Goal: Complete application form: Complete application form

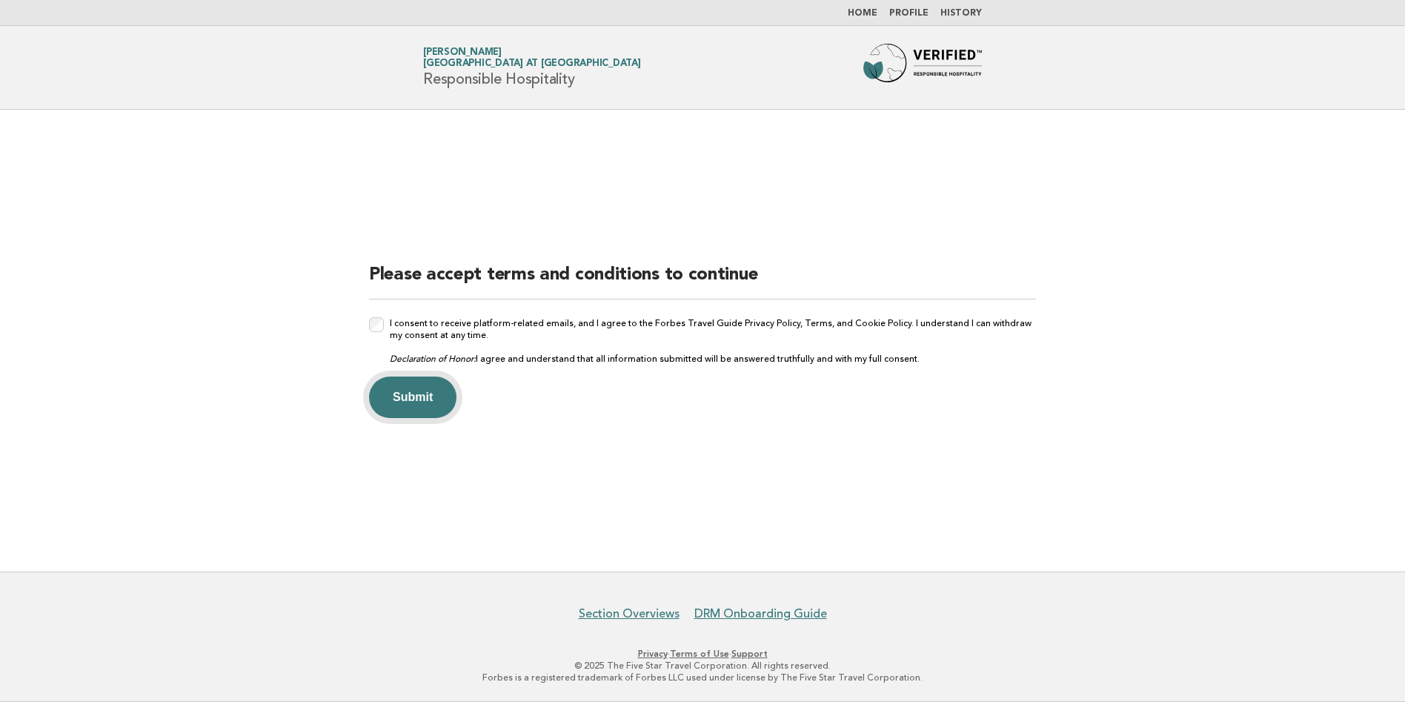
click at [407, 390] on button "Submit" at bounding box center [412, 396] width 87 height 41
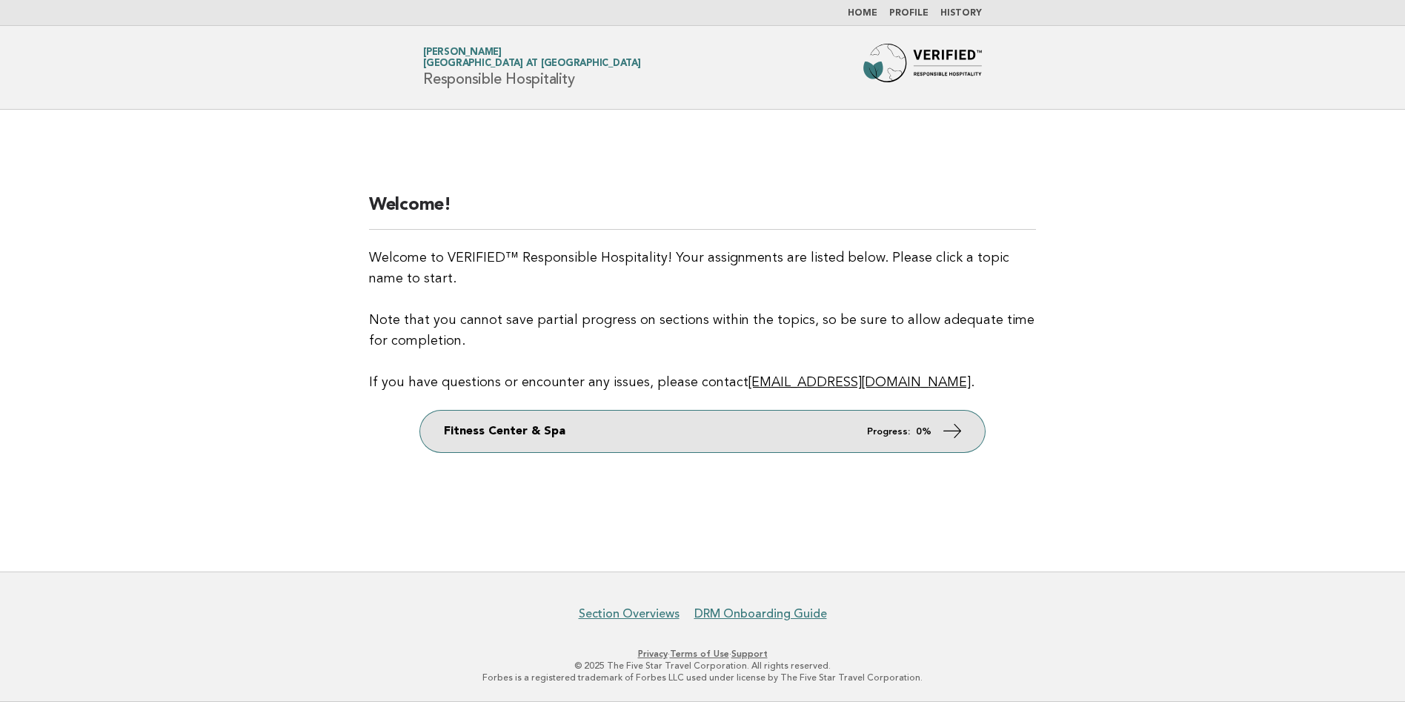
click at [954, 440] on icon at bounding box center [952, 430] width 21 height 21
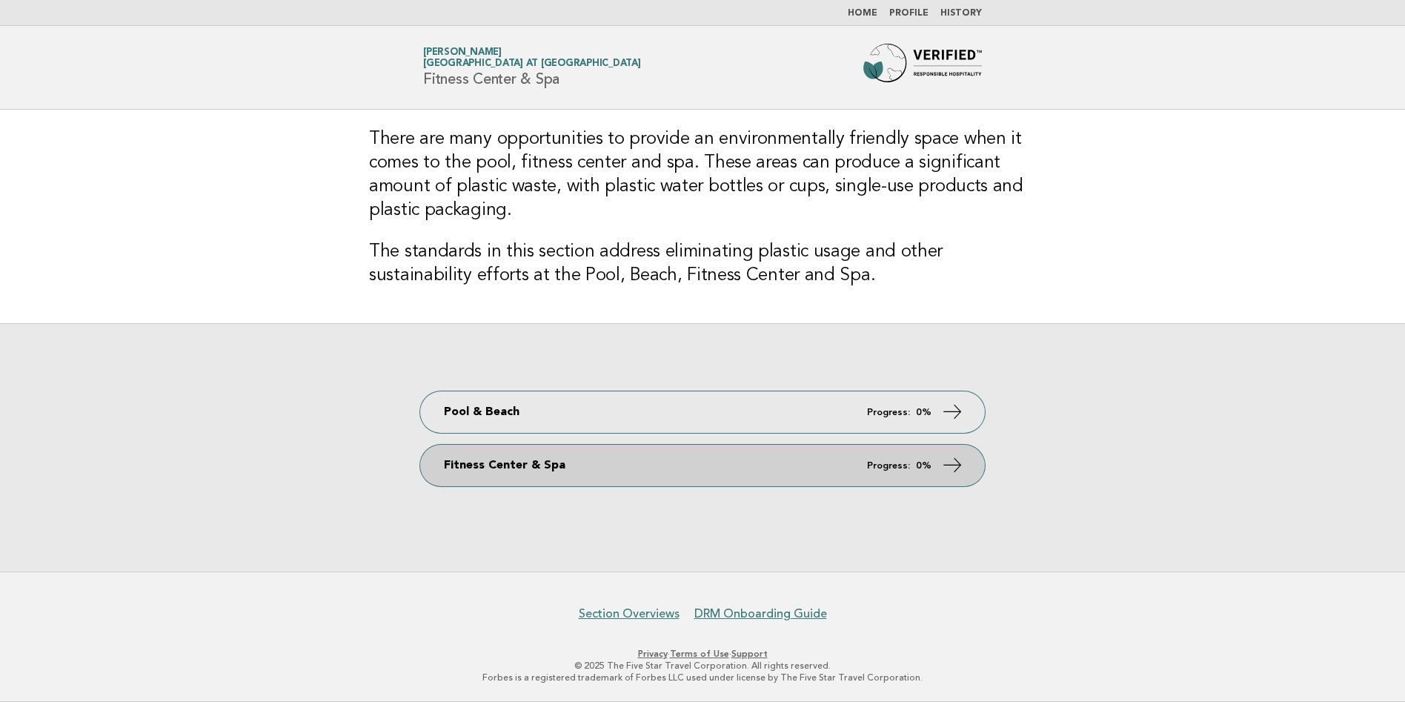
click at [833, 459] on link "Fitness Center & Spa Progress: 0%" at bounding box center [702, 464] width 565 height 41
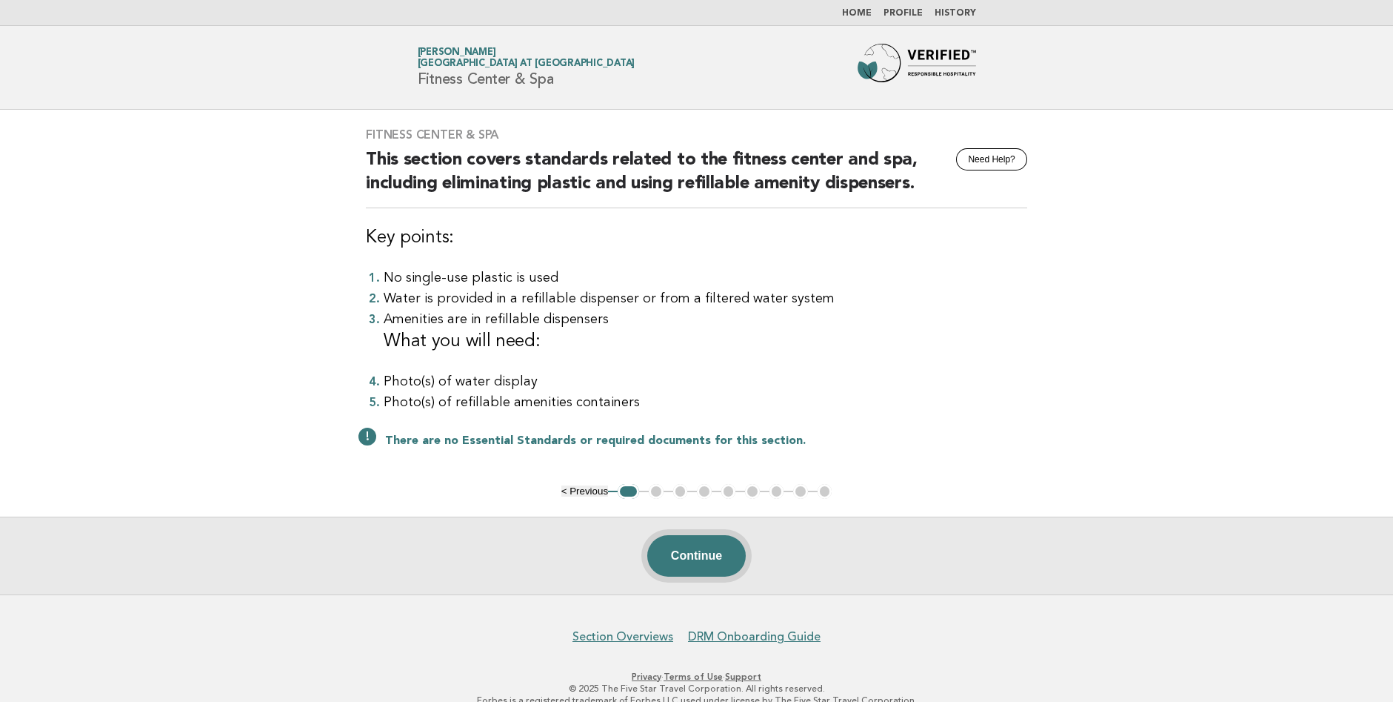
click at [698, 569] on button "Continue" at bounding box center [696, 555] width 99 height 41
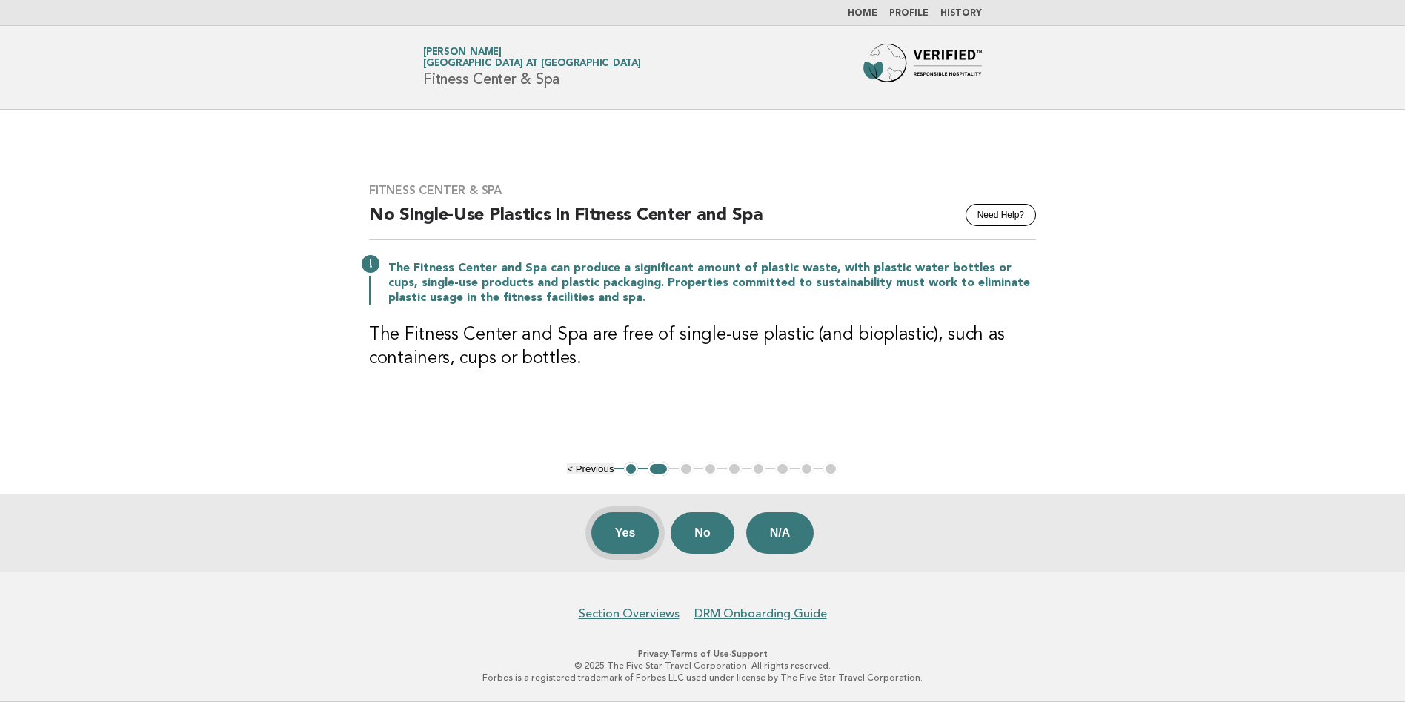
click at [622, 521] on button "Yes" at bounding box center [625, 532] width 68 height 41
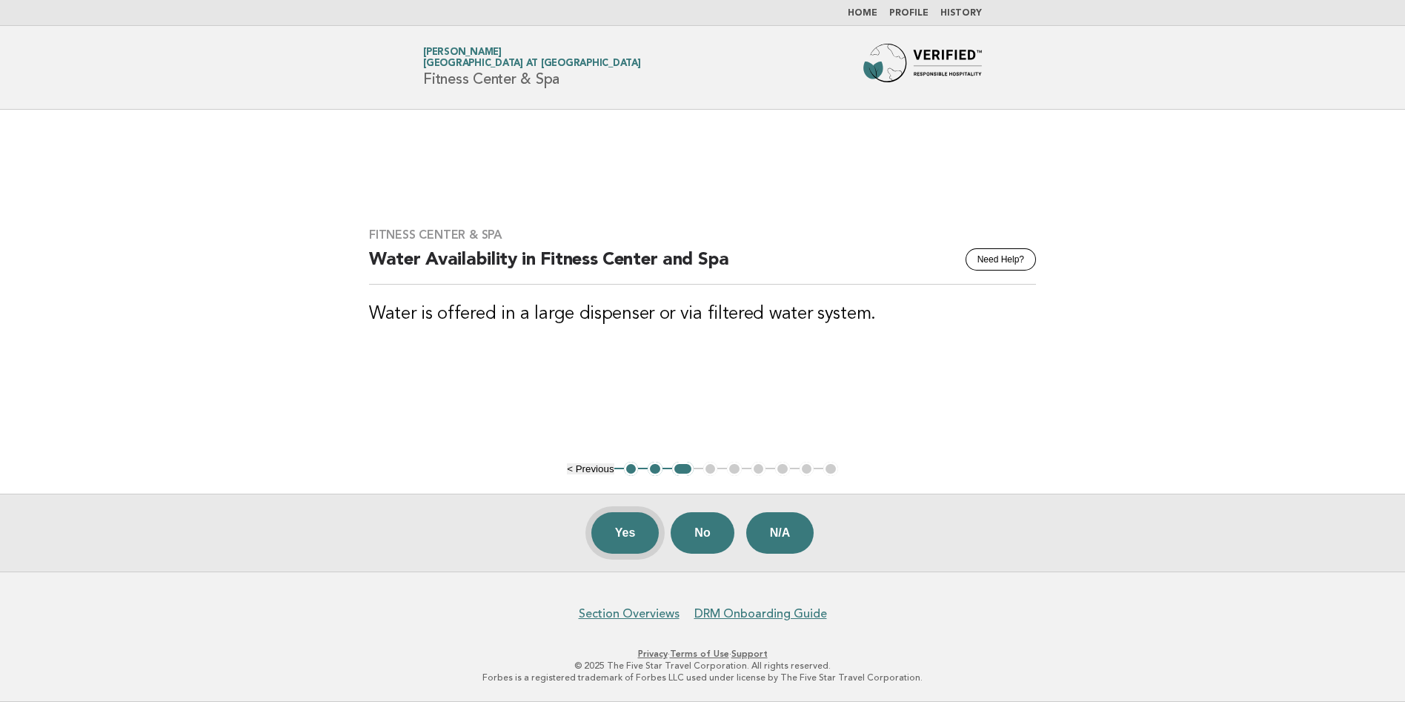
click at [629, 519] on button "Yes" at bounding box center [625, 532] width 68 height 41
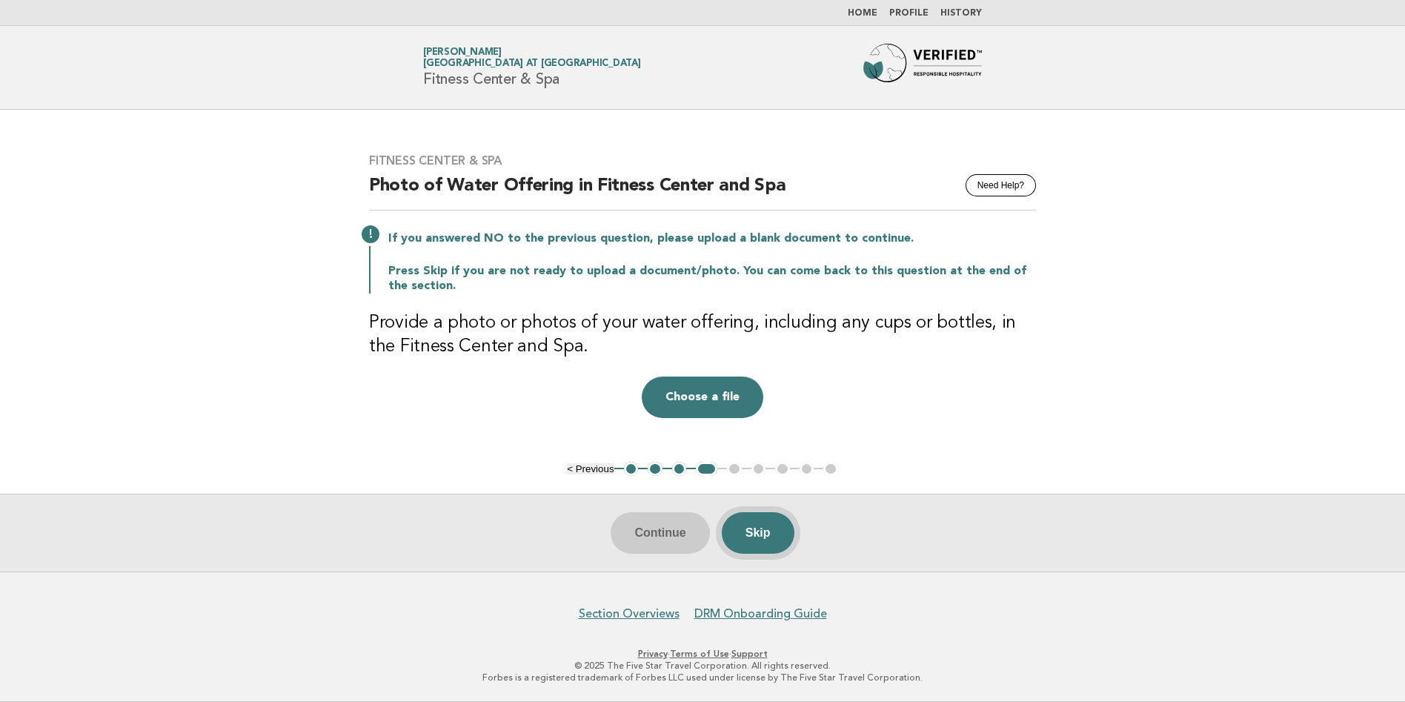
click at [774, 533] on button "Skip" at bounding box center [758, 532] width 73 height 41
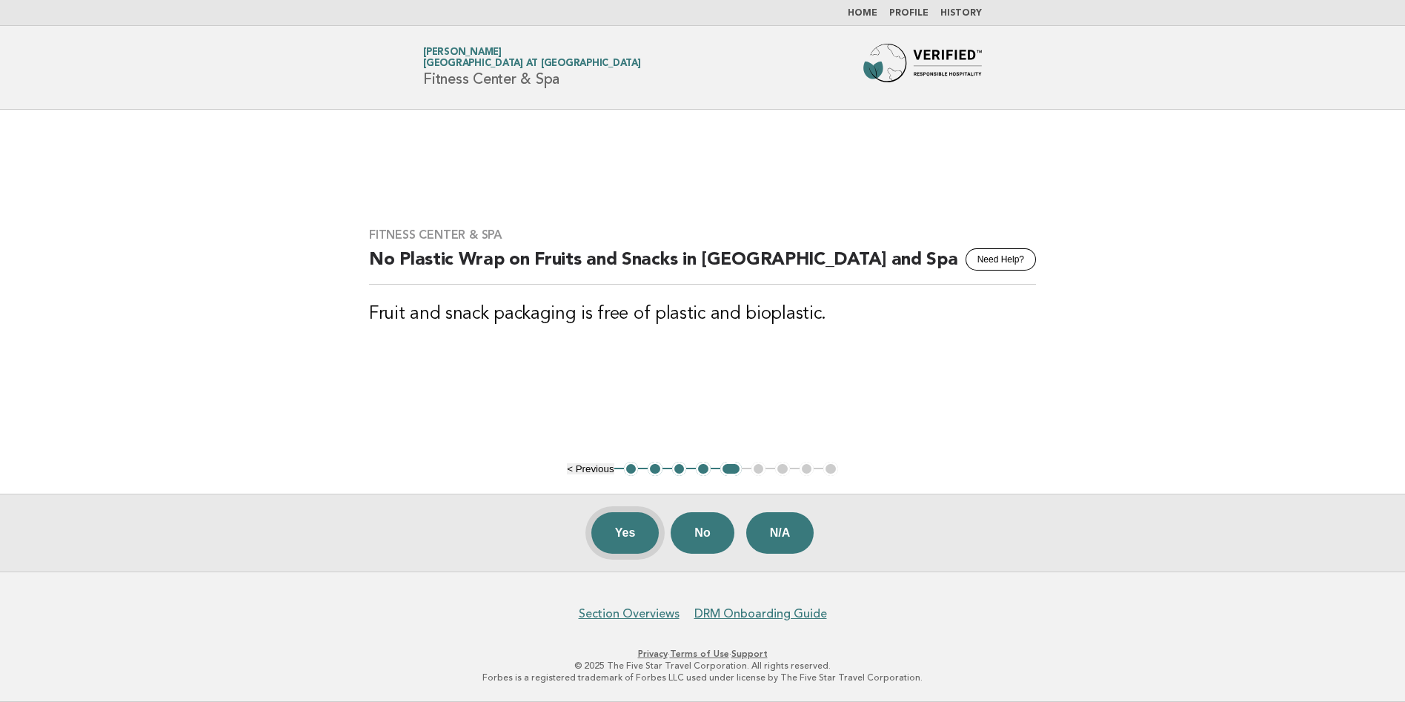
click at [630, 539] on button "Yes" at bounding box center [625, 532] width 68 height 41
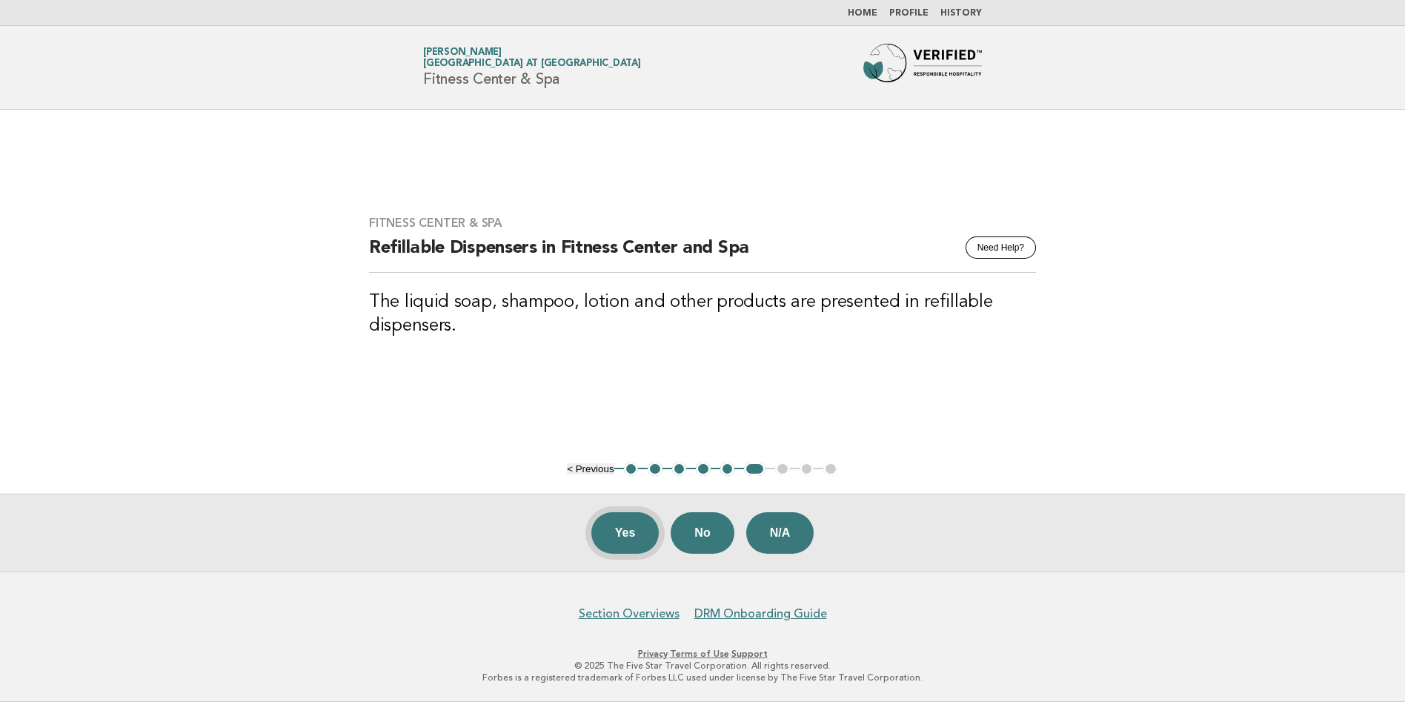
click at [618, 526] on button "Yes" at bounding box center [625, 532] width 68 height 41
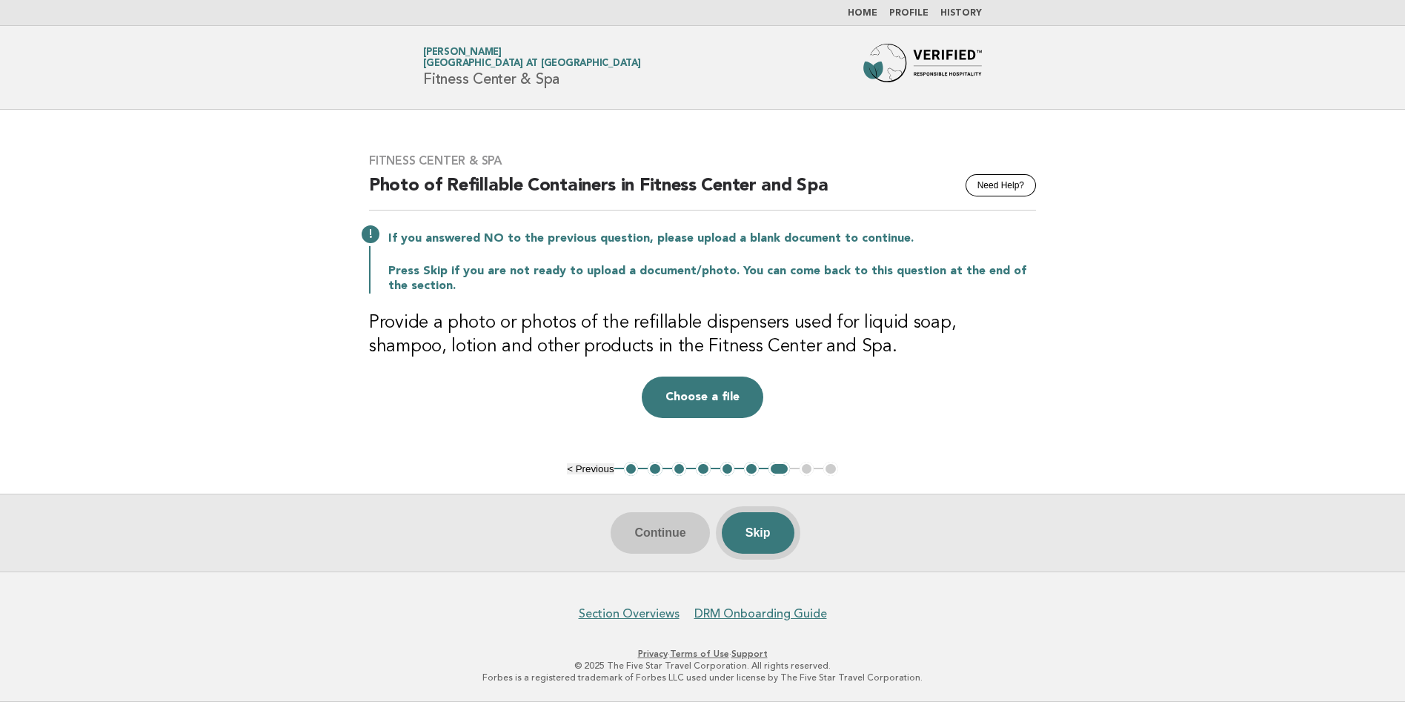
click at [775, 545] on button "Skip" at bounding box center [758, 532] width 73 height 41
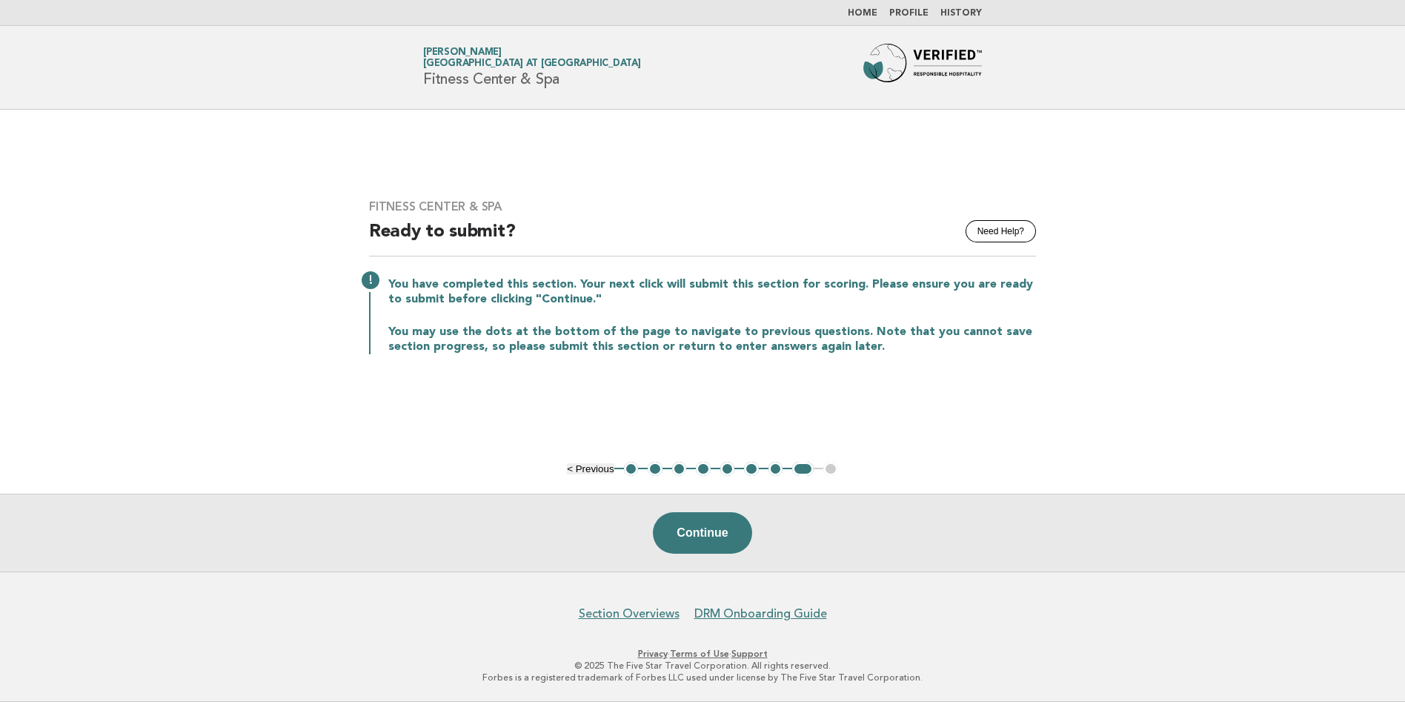
click at [679, 468] on button "3" at bounding box center [679, 469] width 15 height 15
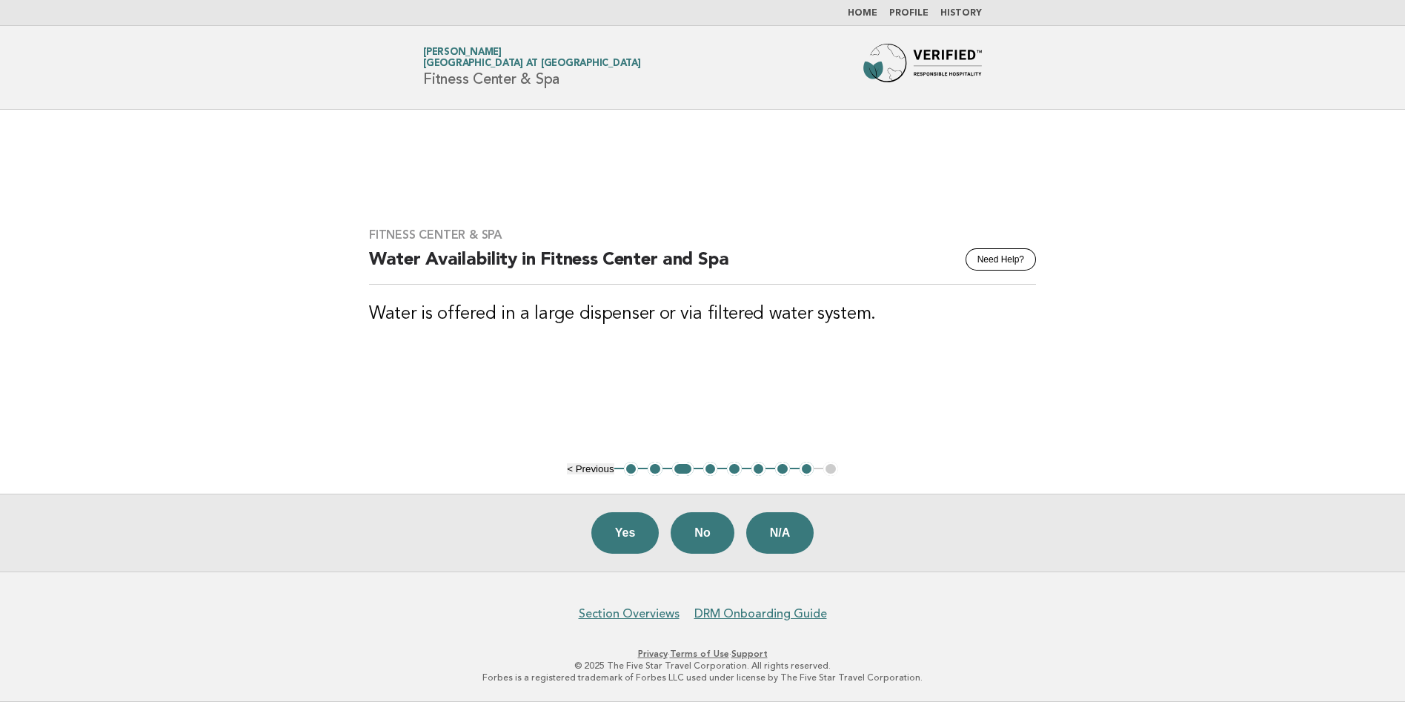
click at [865, 13] on link "Home" at bounding box center [862, 13] width 30 height 9
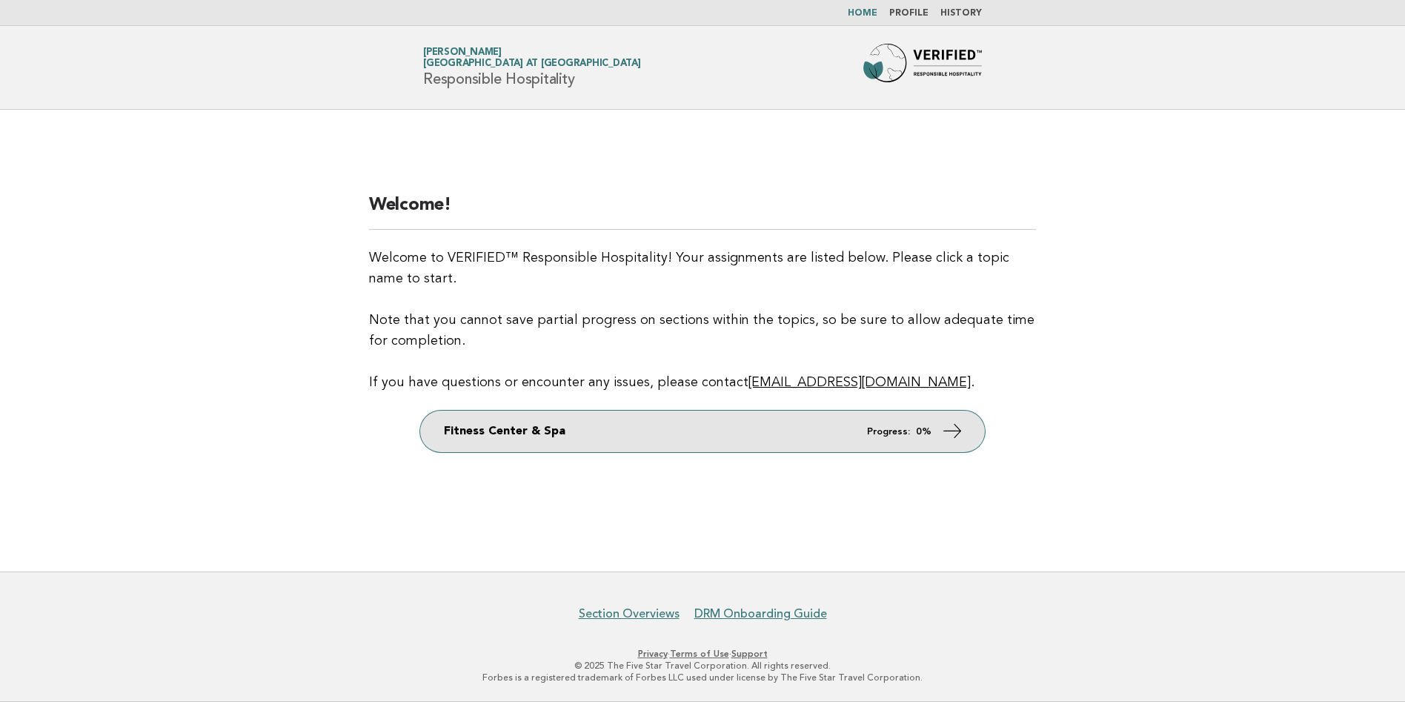
click at [942, 433] on icon at bounding box center [952, 430] width 21 height 21
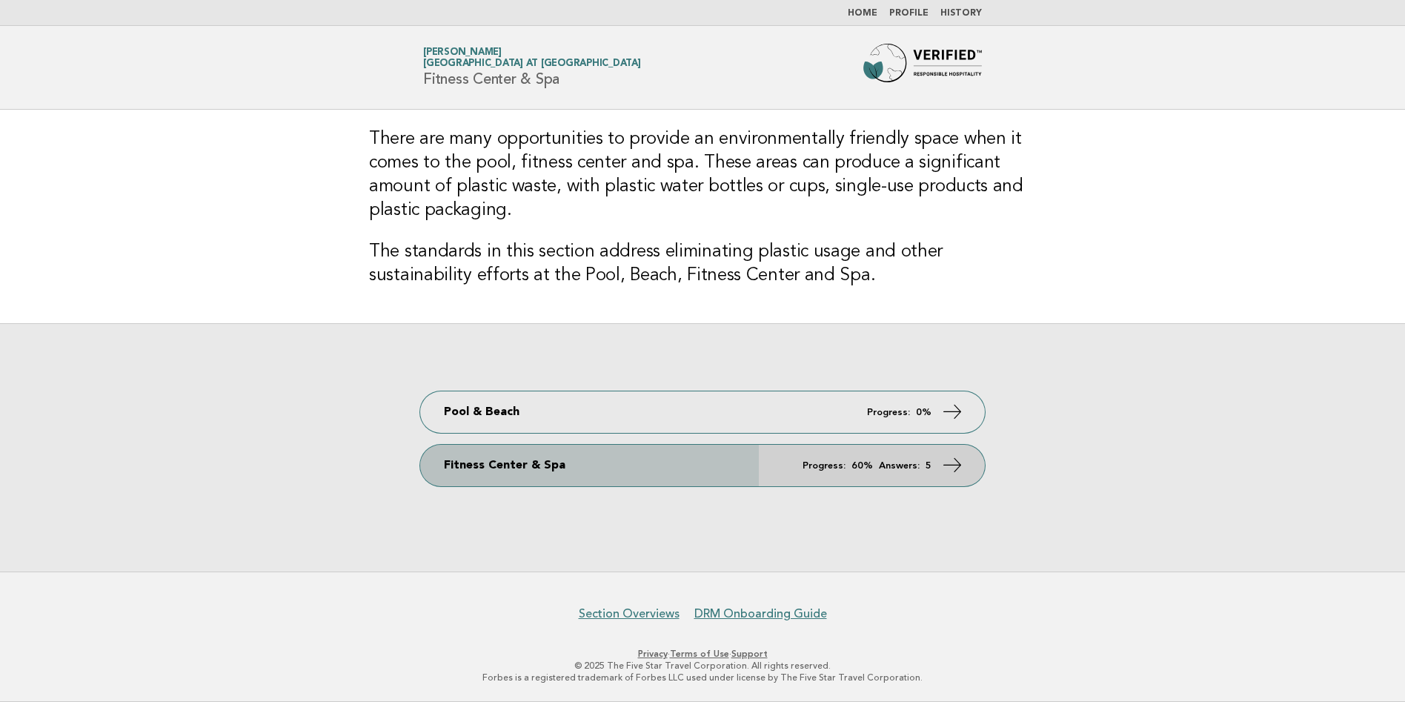
click at [937, 463] on link "Fitness Center & Spa Progress: 60% Answers: 5" at bounding box center [702, 464] width 565 height 41
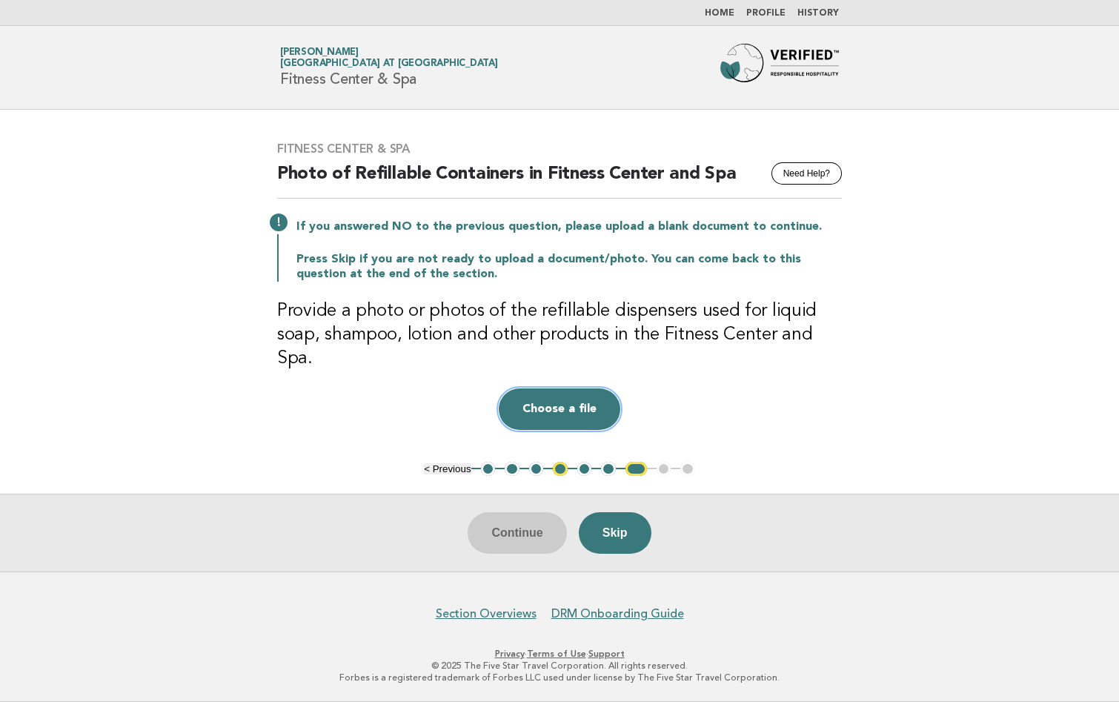
click at [568, 400] on button "Choose a file" at bounding box center [559, 408] width 121 height 41
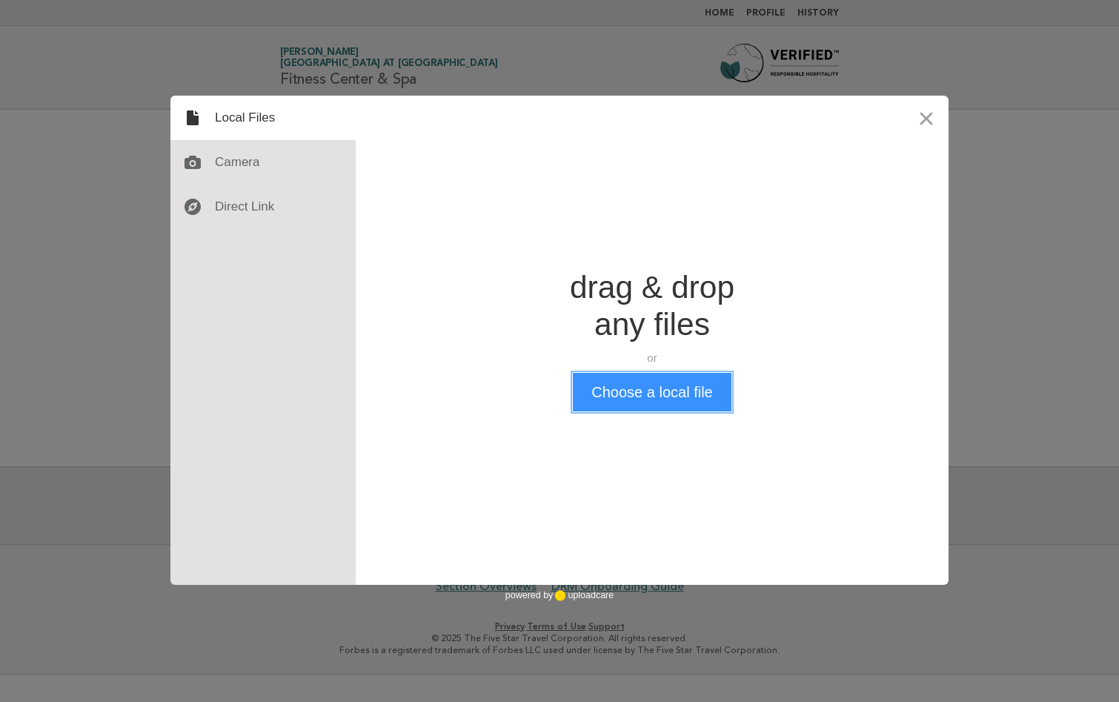
click at [646, 387] on button "Choose a local file" at bounding box center [652, 392] width 158 height 39
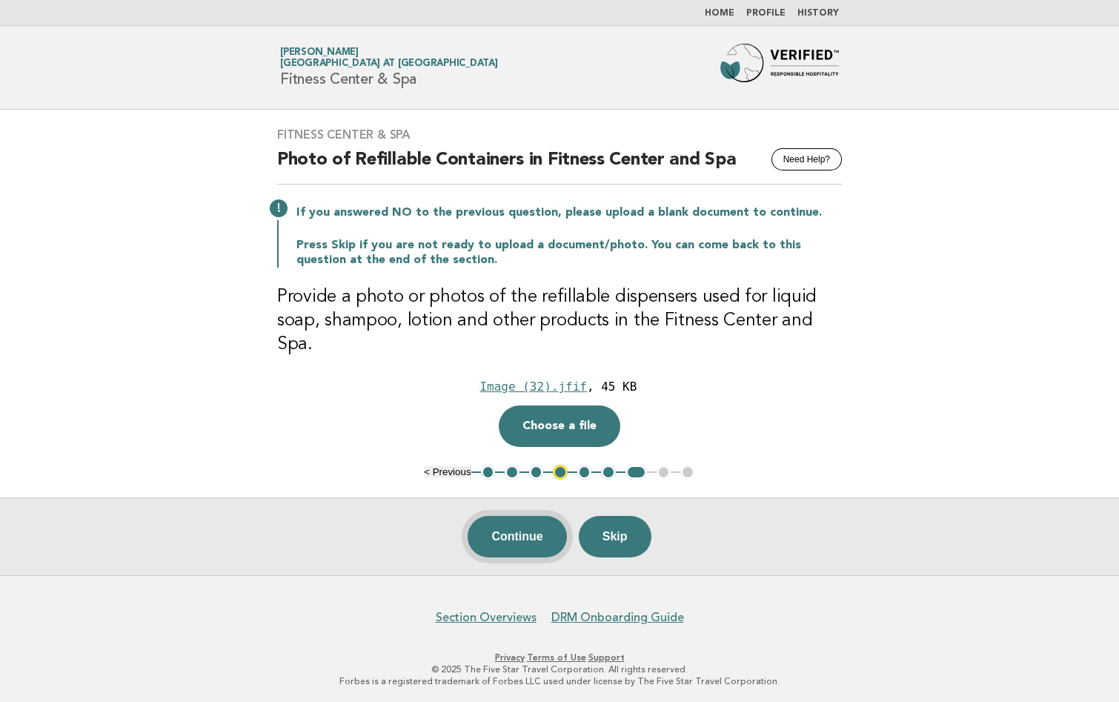
click at [544, 532] on button "Continue" at bounding box center [516, 536] width 99 height 41
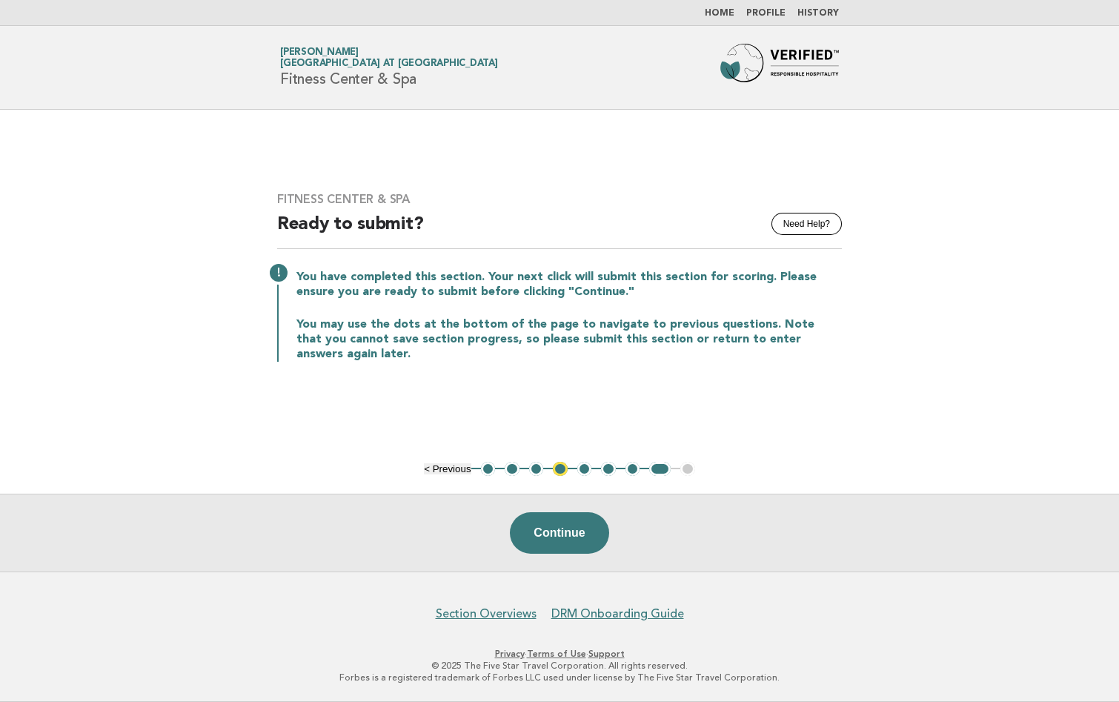
click at [561, 472] on button "4" at bounding box center [560, 469] width 15 height 15
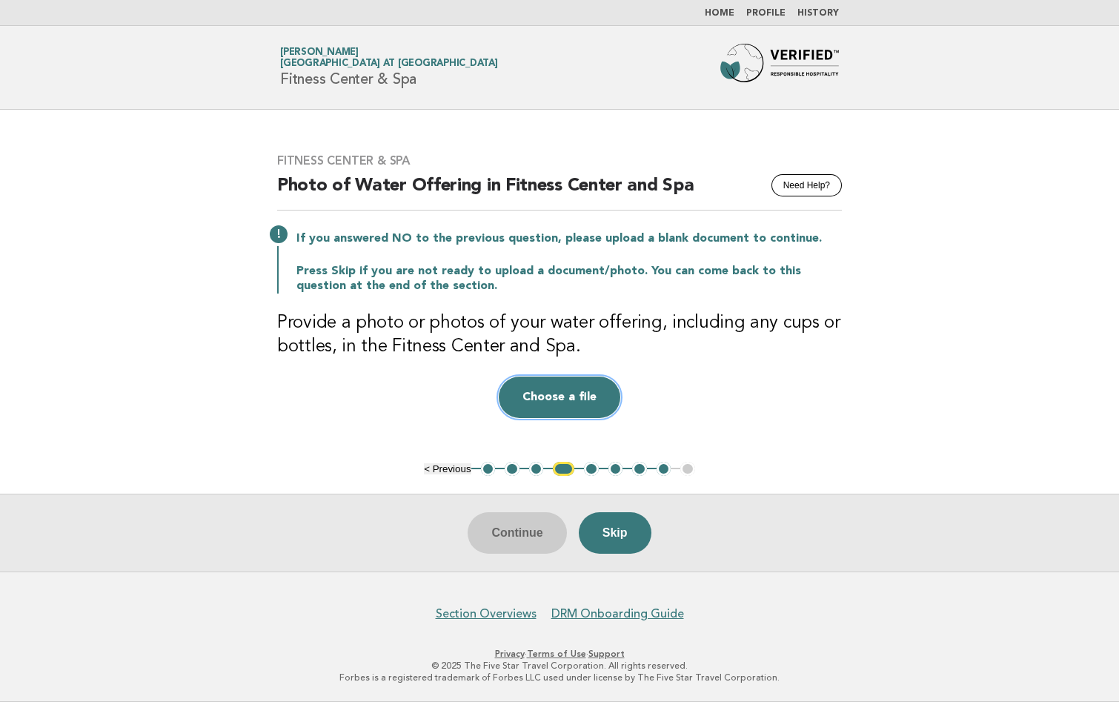
click at [561, 383] on button "Choose a file" at bounding box center [559, 396] width 121 height 41
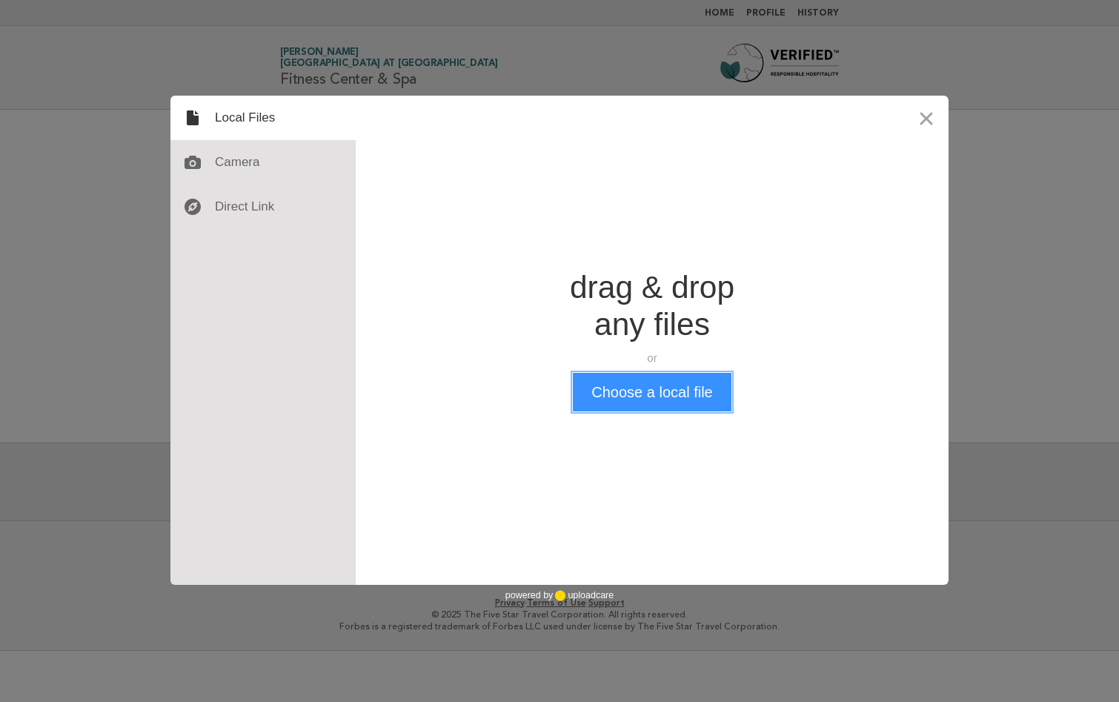
click at [660, 402] on button "Choose a local file" at bounding box center [652, 392] width 158 height 39
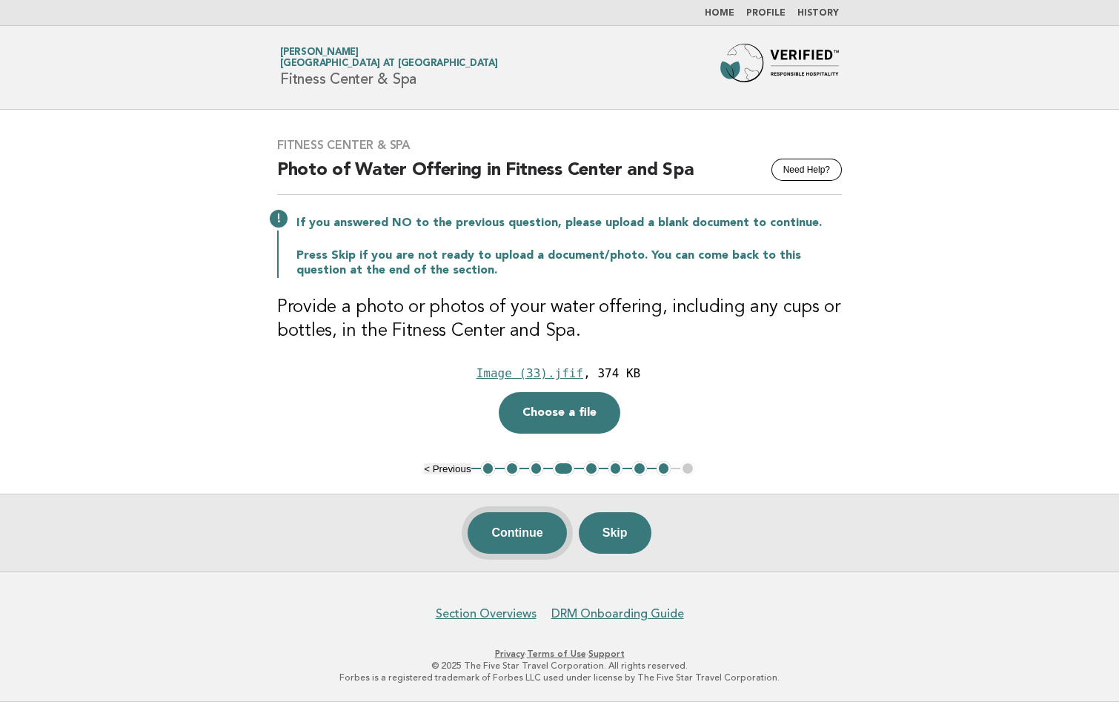
click at [519, 536] on button "Continue" at bounding box center [516, 532] width 99 height 41
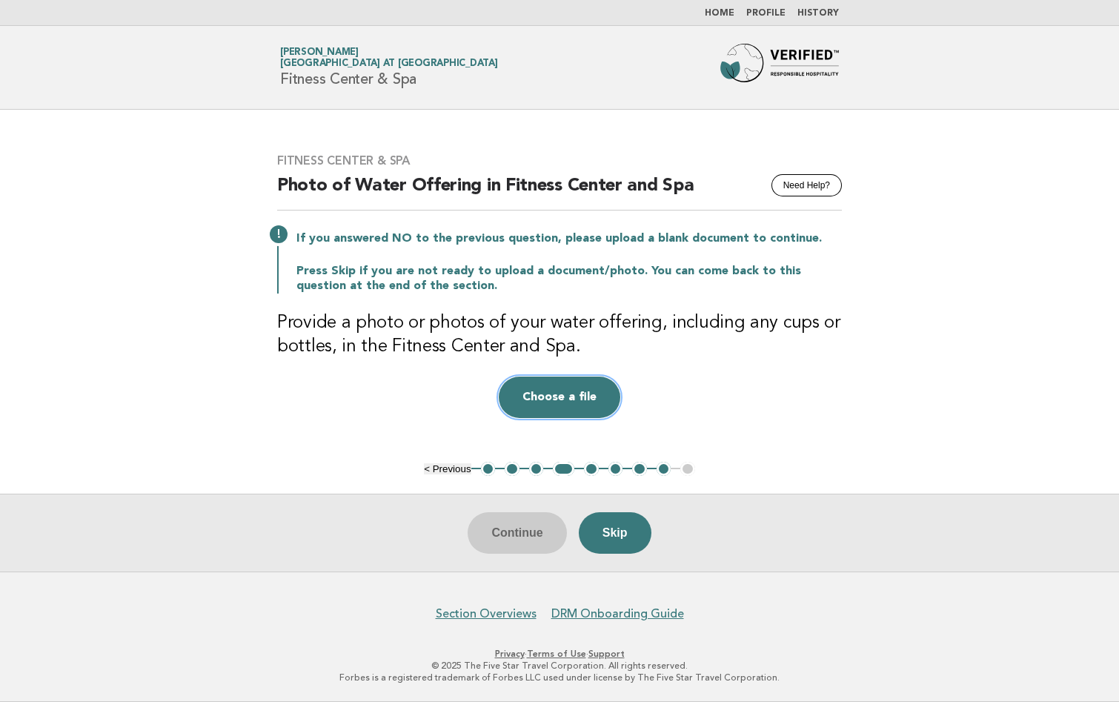
click at [572, 401] on button "Choose a file" at bounding box center [559, 396] width 121 height 41
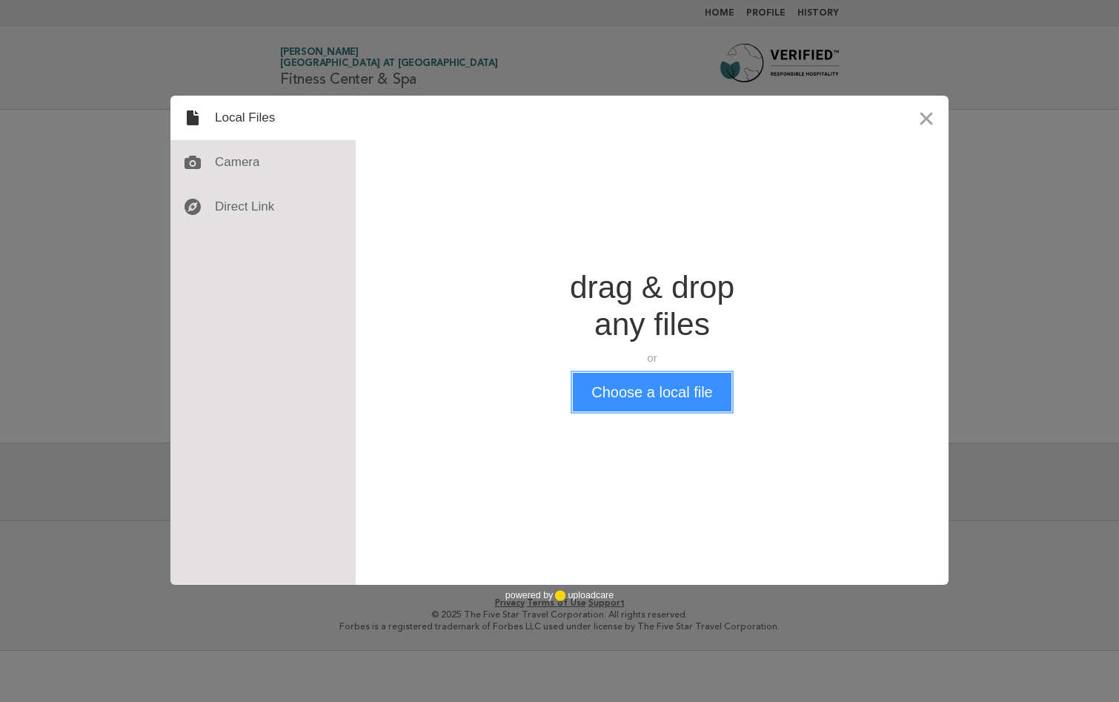
click at [632, 399] on button "Choose a local file" at bounding box center [652, 392] width 158 height 39
click at [925, 118] on button "Close" at bounding box center [926, 118] width 44 height 44
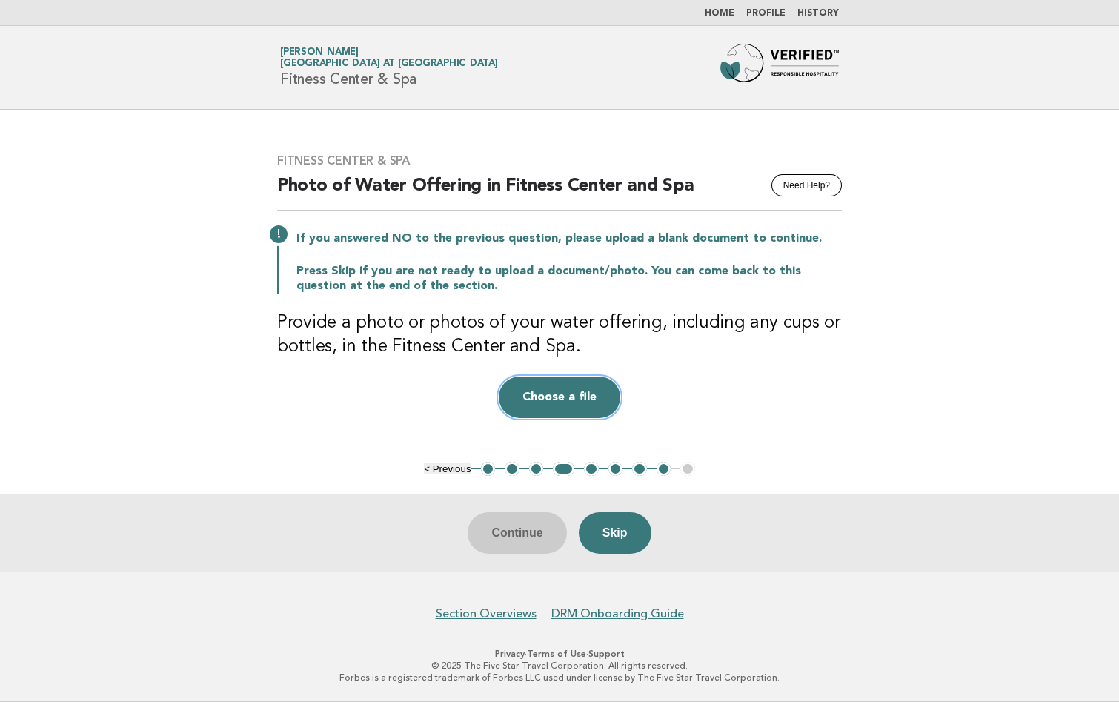
click at [564, 395] on button "Choose a file" at bounding box center [559, 396] width 121 height 41
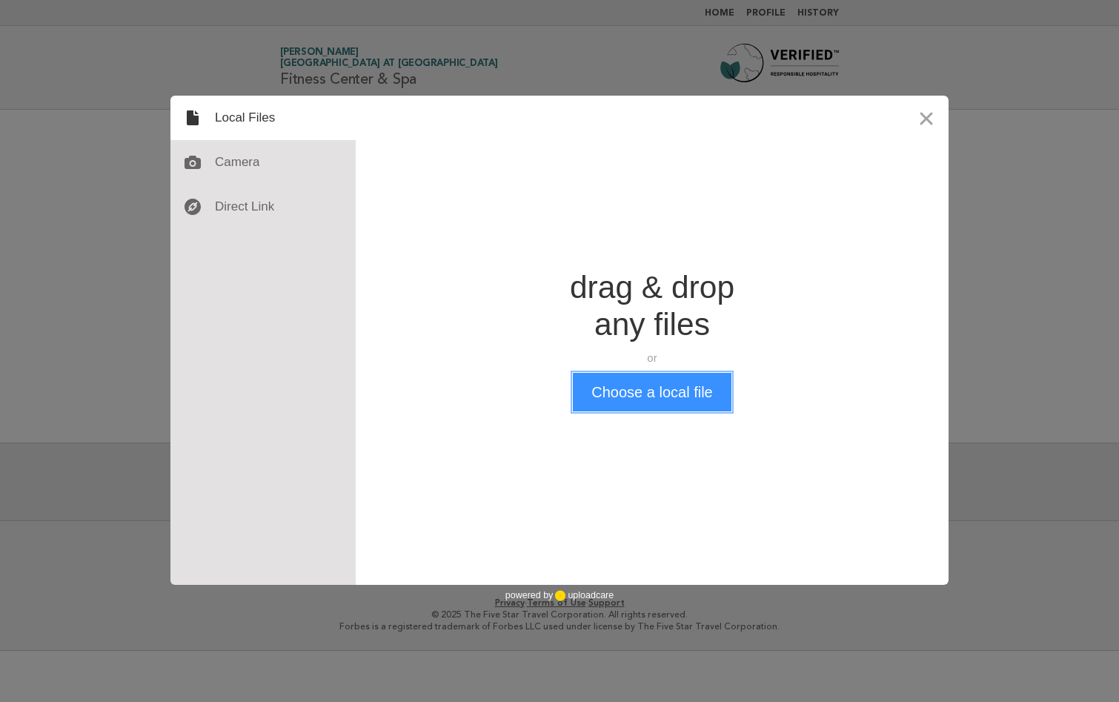
click at [670, 399] on button "Choose a local file" at bounding box center [652, 392] width 158 height 39
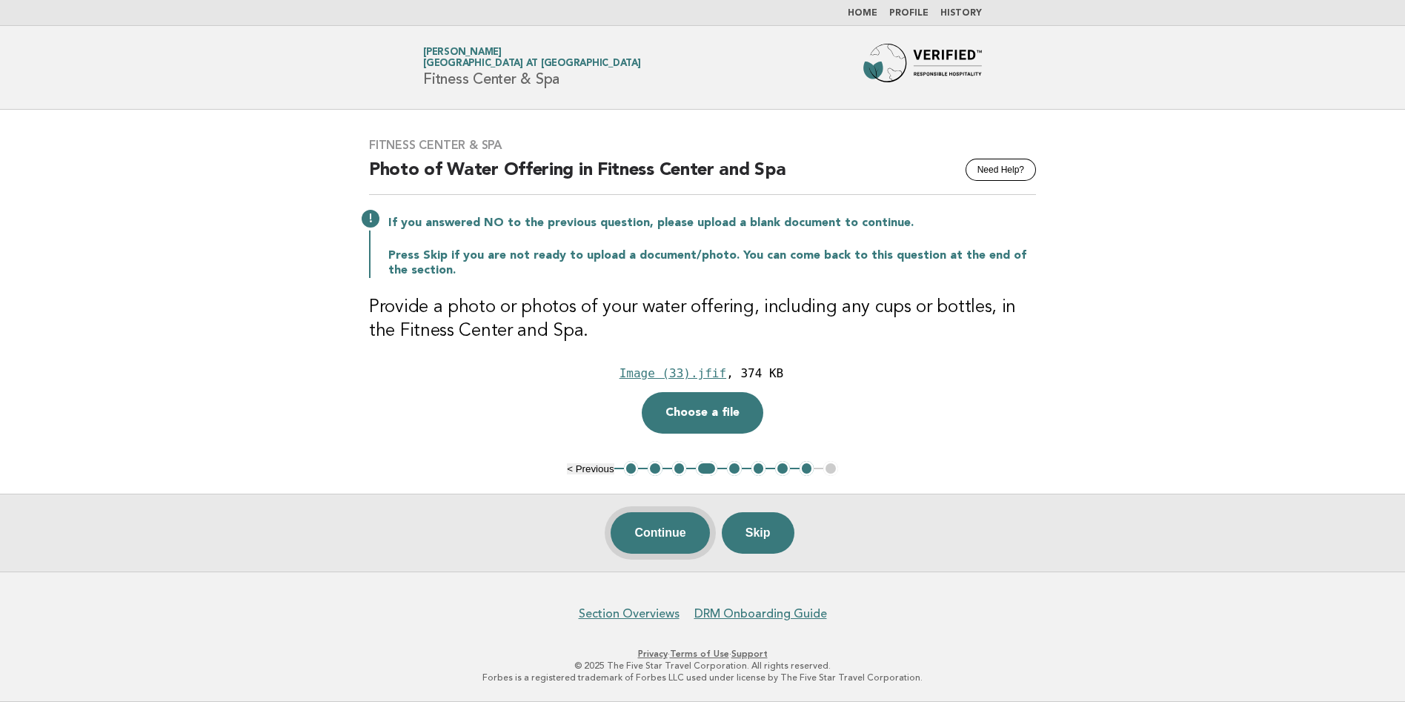
click at [656, 547] on button "Continue" at bounding box center [659, 532] width 99 height 41
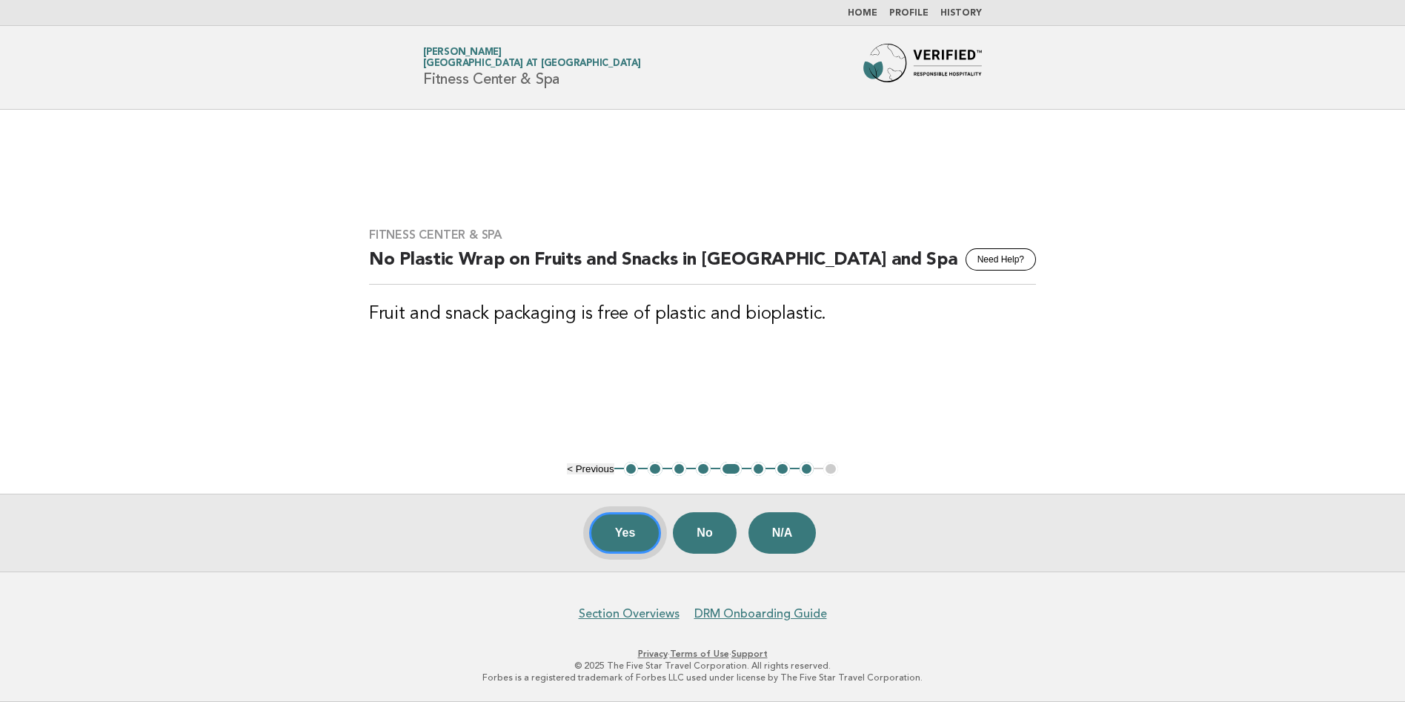
click at [617, 530] on button "Yes" at bounding box center [625, 532] width 73 height 41
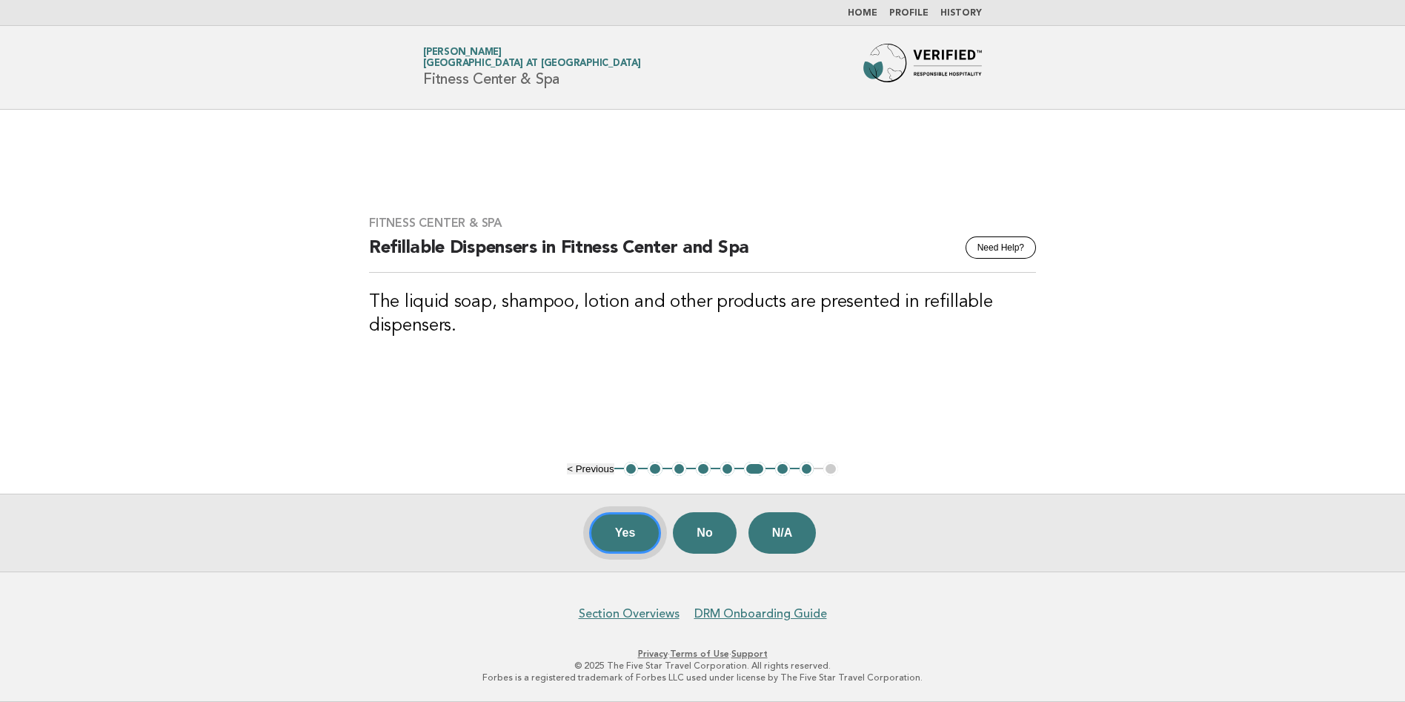
click at [630, 533] on button "Yes" at bounding box center [625, 532] width 73 height 41
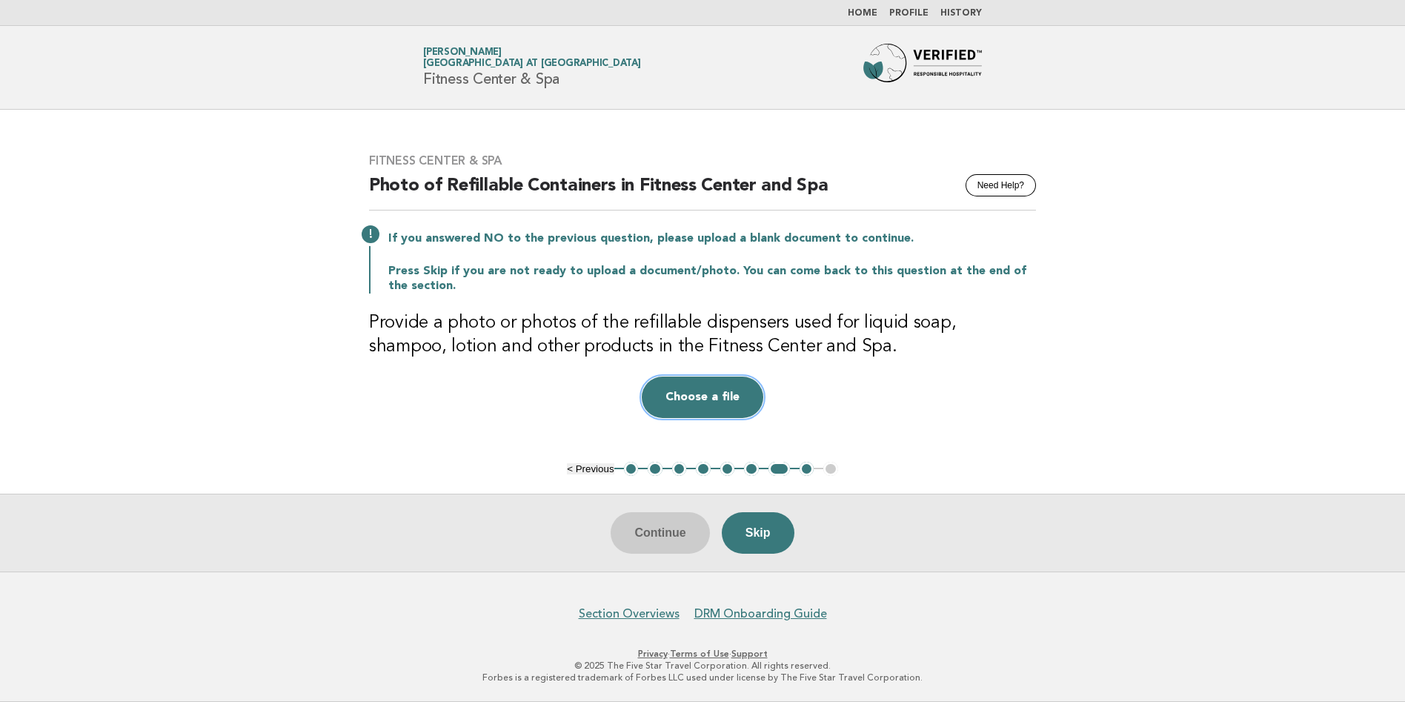
click at [702, 397] on button "Choose a file" at bounding box center [702, 396] width 121 height 41
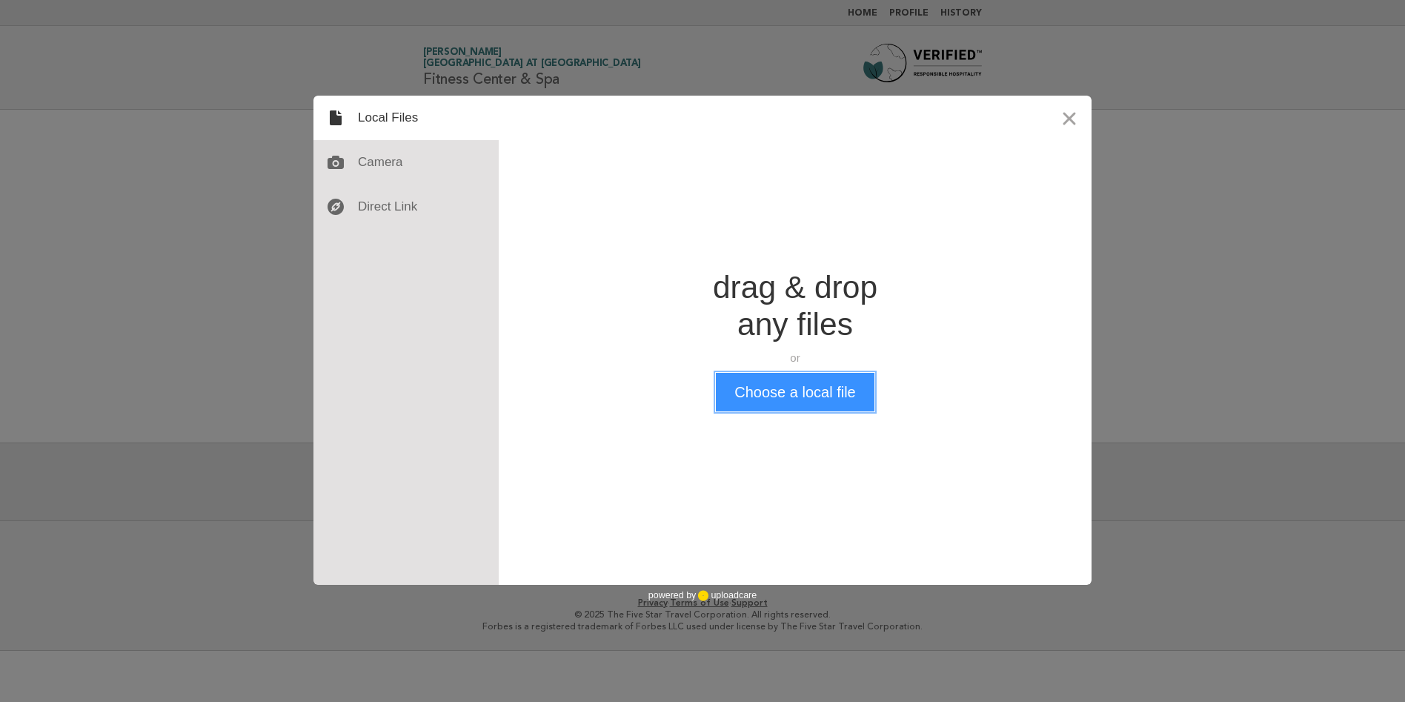
click at [807, 399] on button "Choose a local file" at bounding box center [795, 392] width 158 height 39
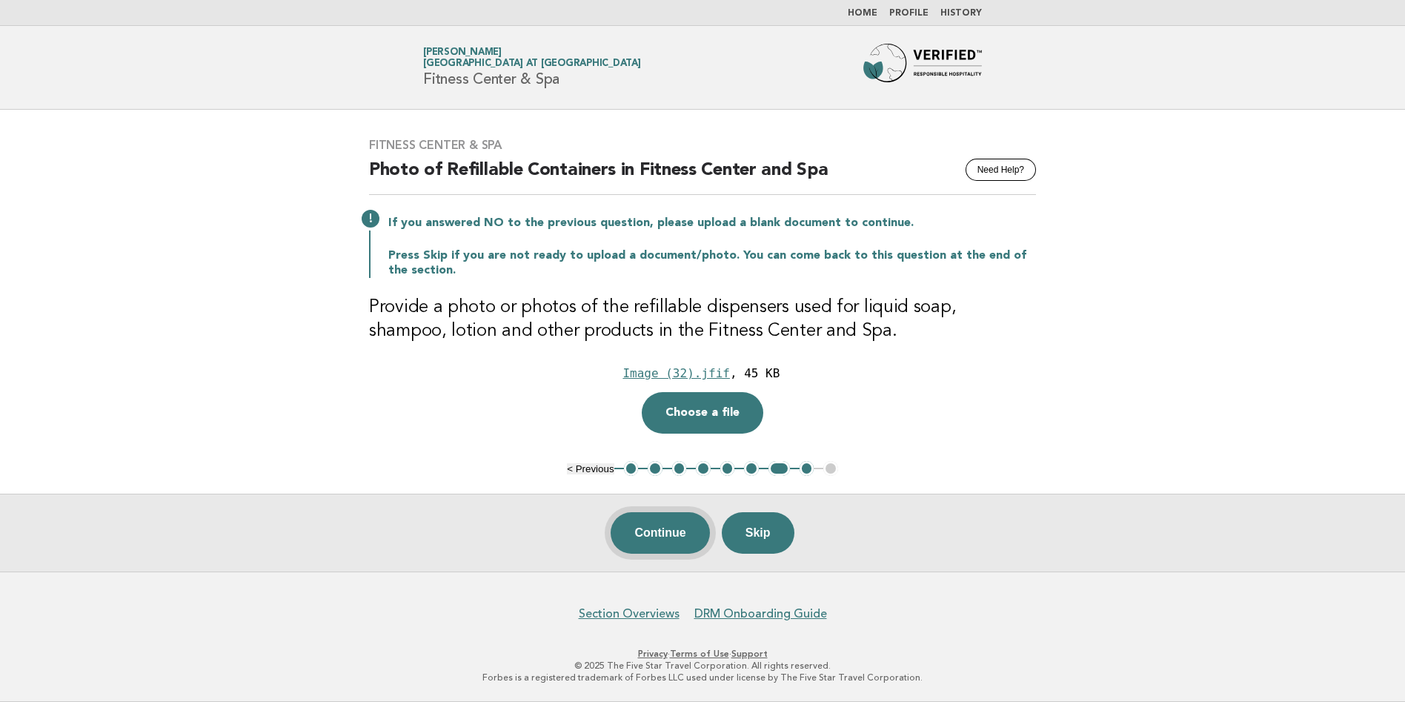
click at [679, 543] on button "Continue" at bounding box center [659, 532] width 99 height 41
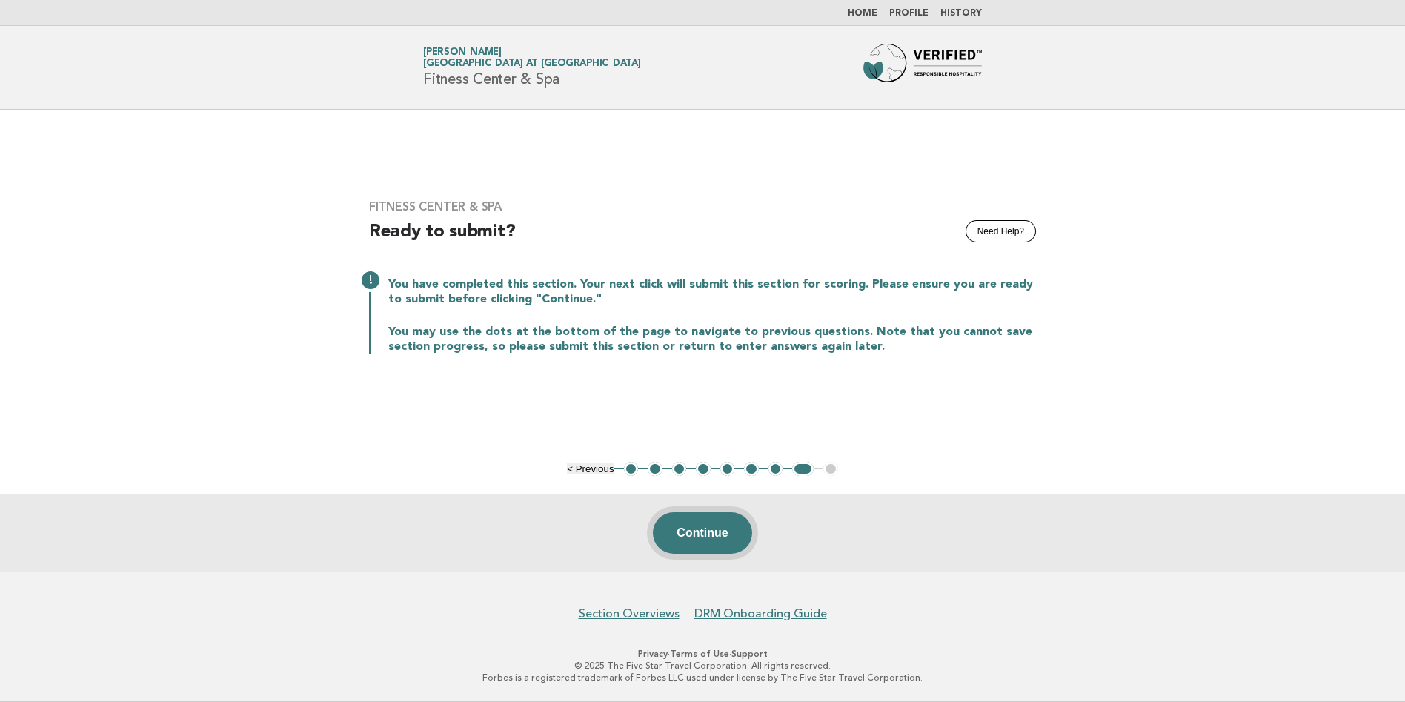
click at [695, 534] on button "Continue" at bounding box center [702, 532] width 99 height 41
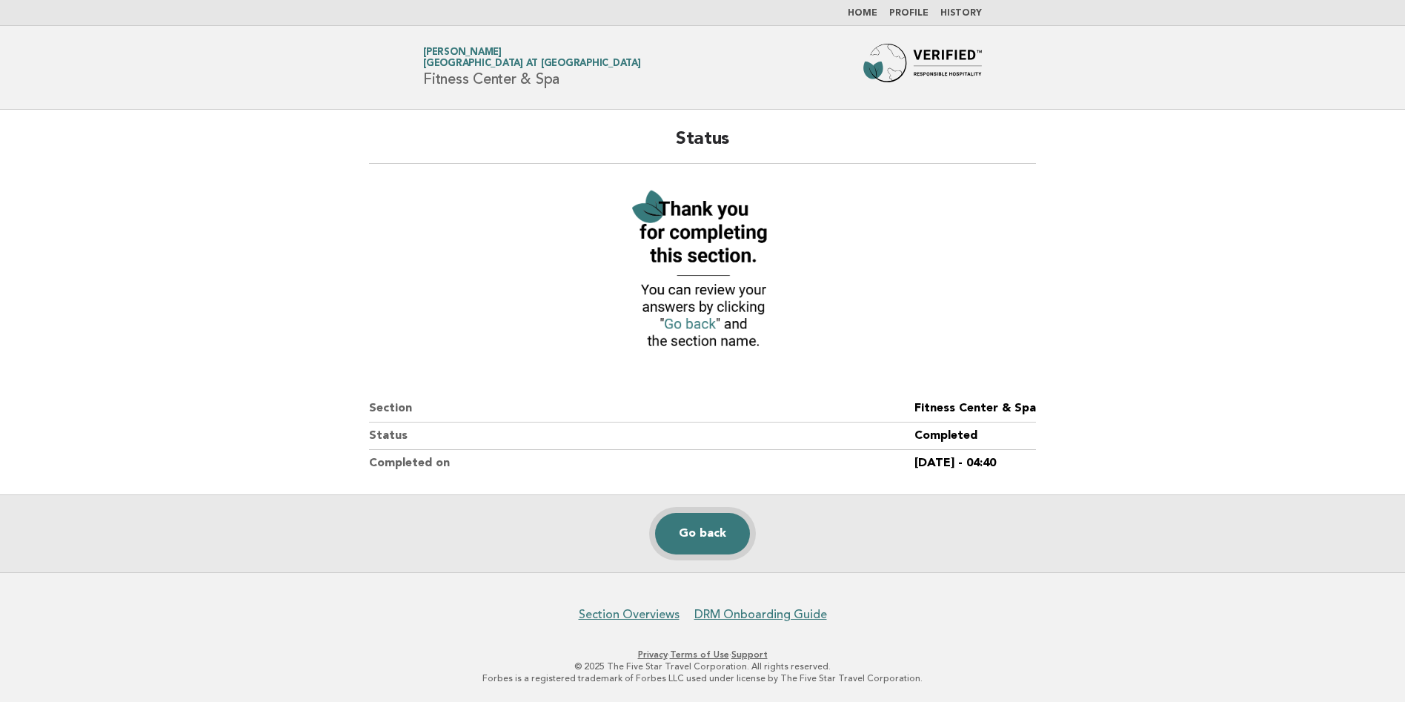
click at [718, 532] on link "Go back" at bounding box center [702, 533] width 95 height 41
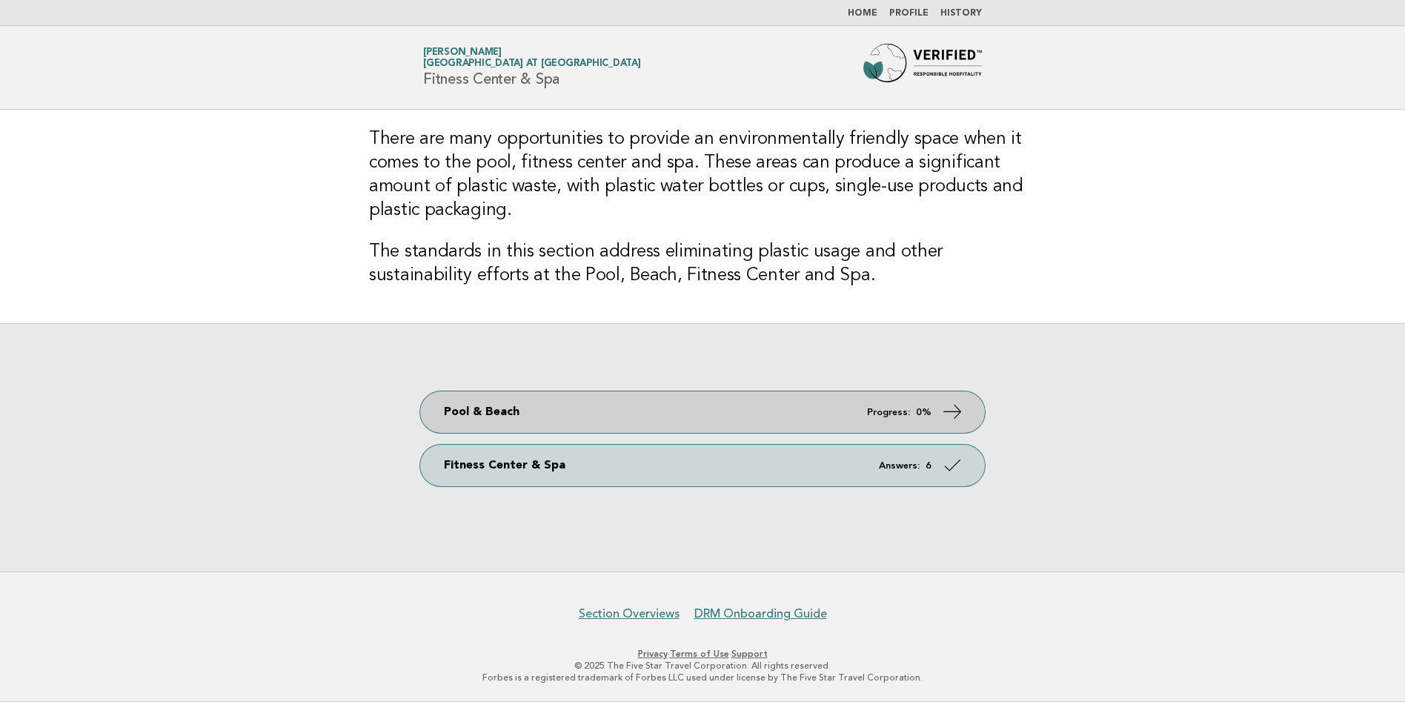
click at [953, 413] on icon at bounding box center [952, 411] width 21 height 21
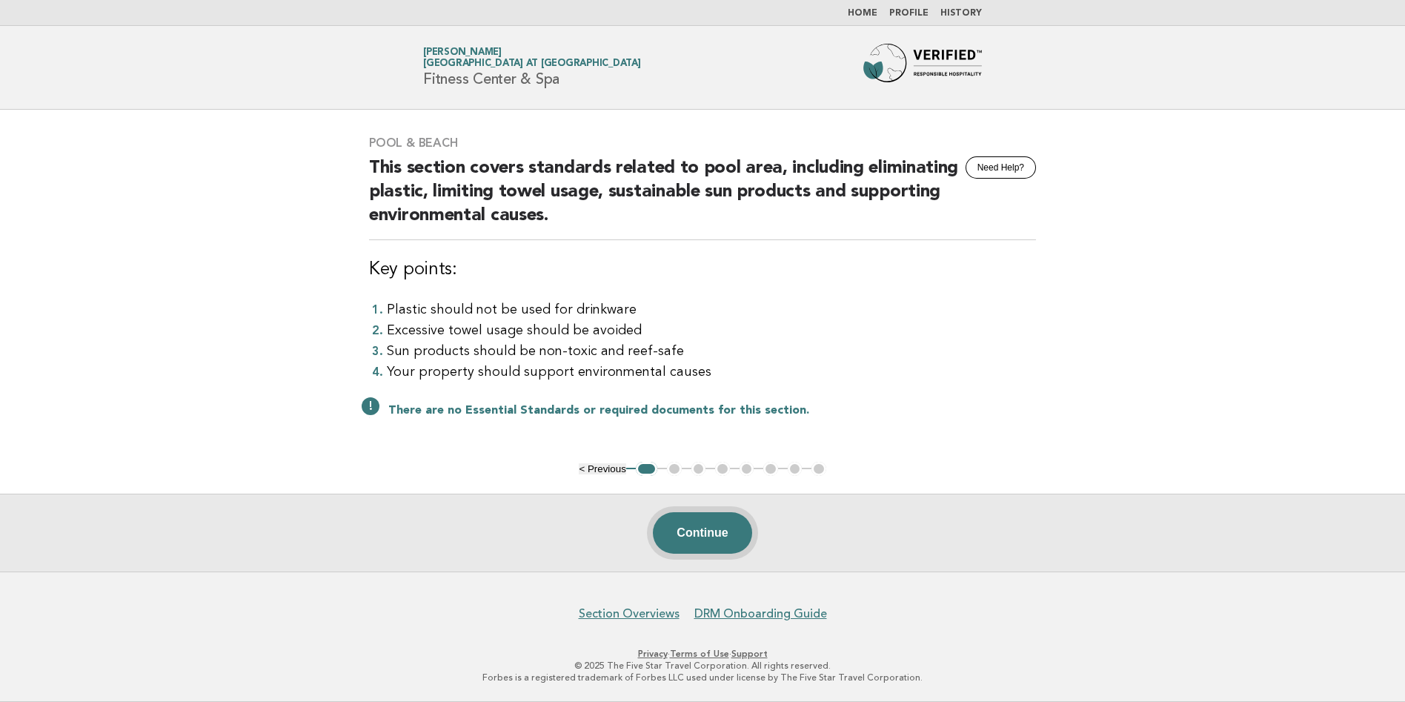
click at [697, 530] on button "Continue" at bounding box center [702, 532] width 99 height 41
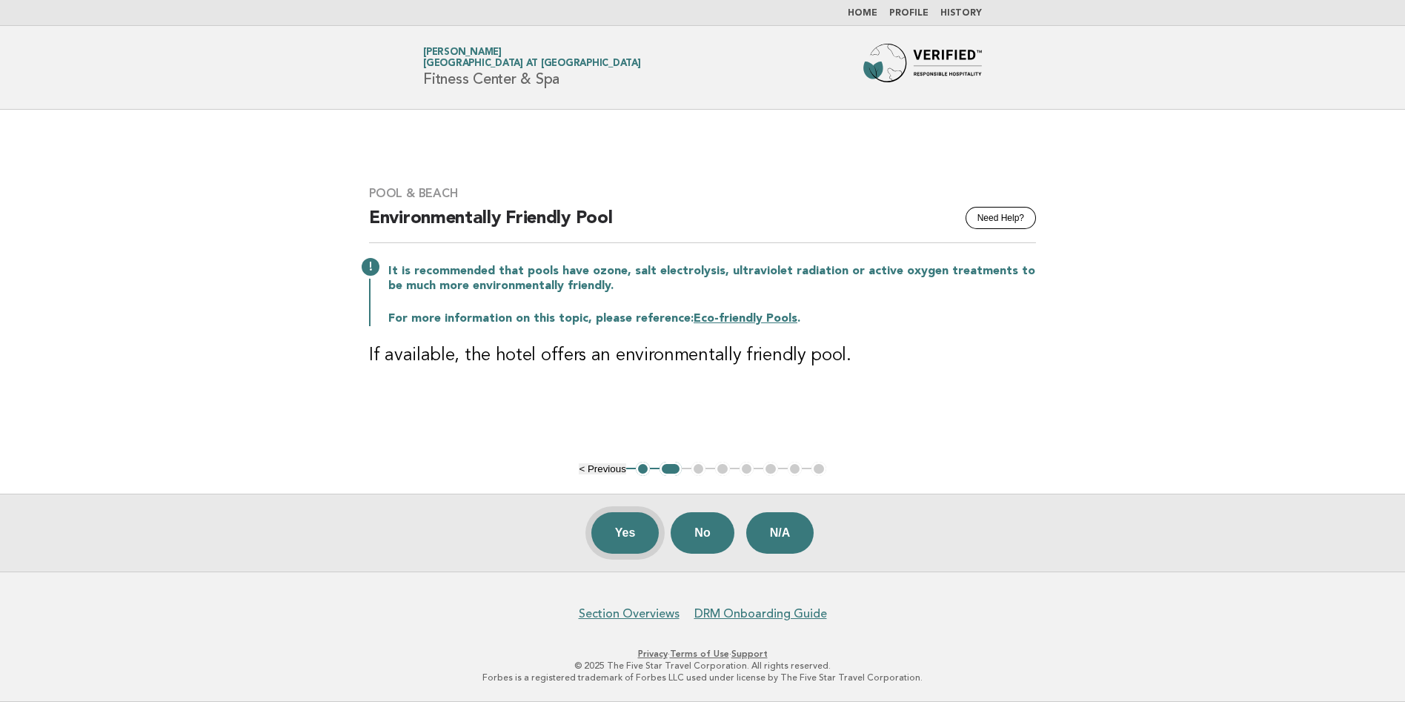
click at [631, 530] on button "Yes" at bounding box center [625, 532] width 68 height 41
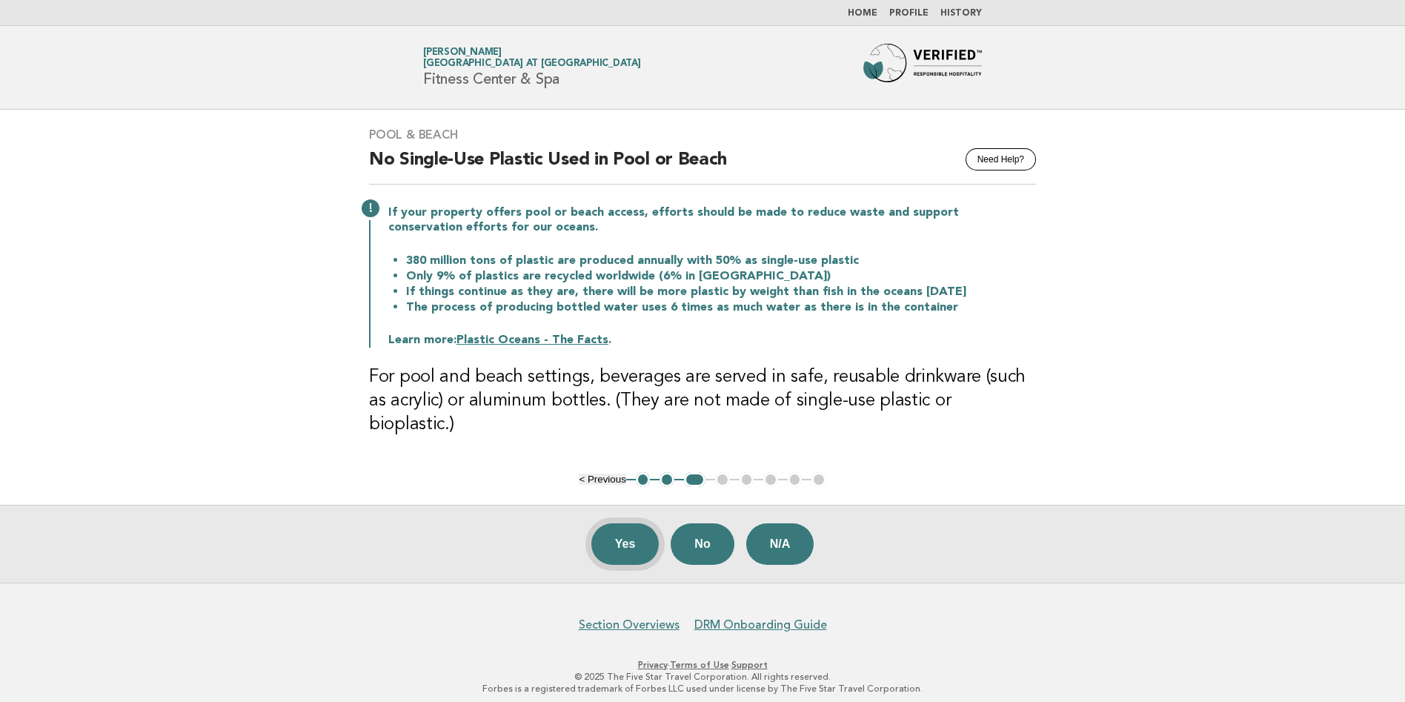
click at [615, 533] on button "Yes" at bounding box center [625, 543] width 68 height 41
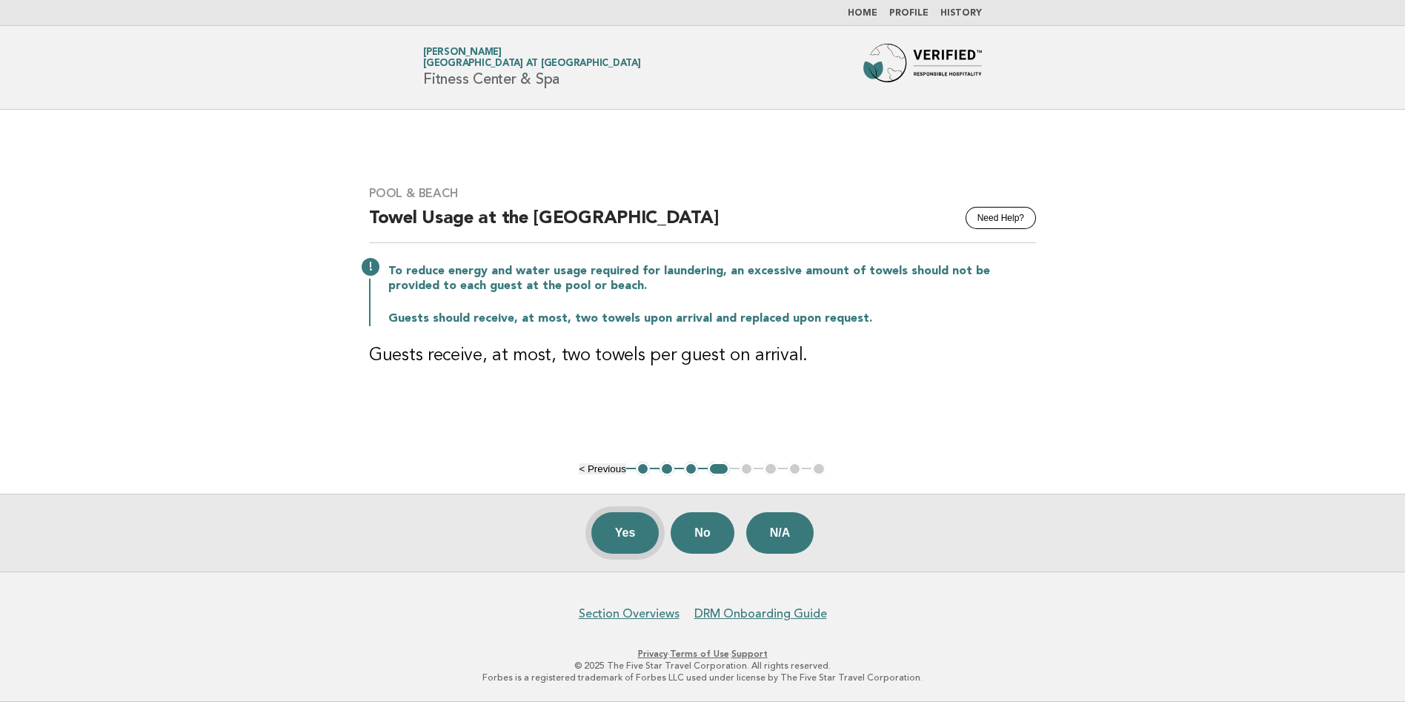
click at [633, 531] on button "Yes" at bounding box center [625, 532] width 68 height 41
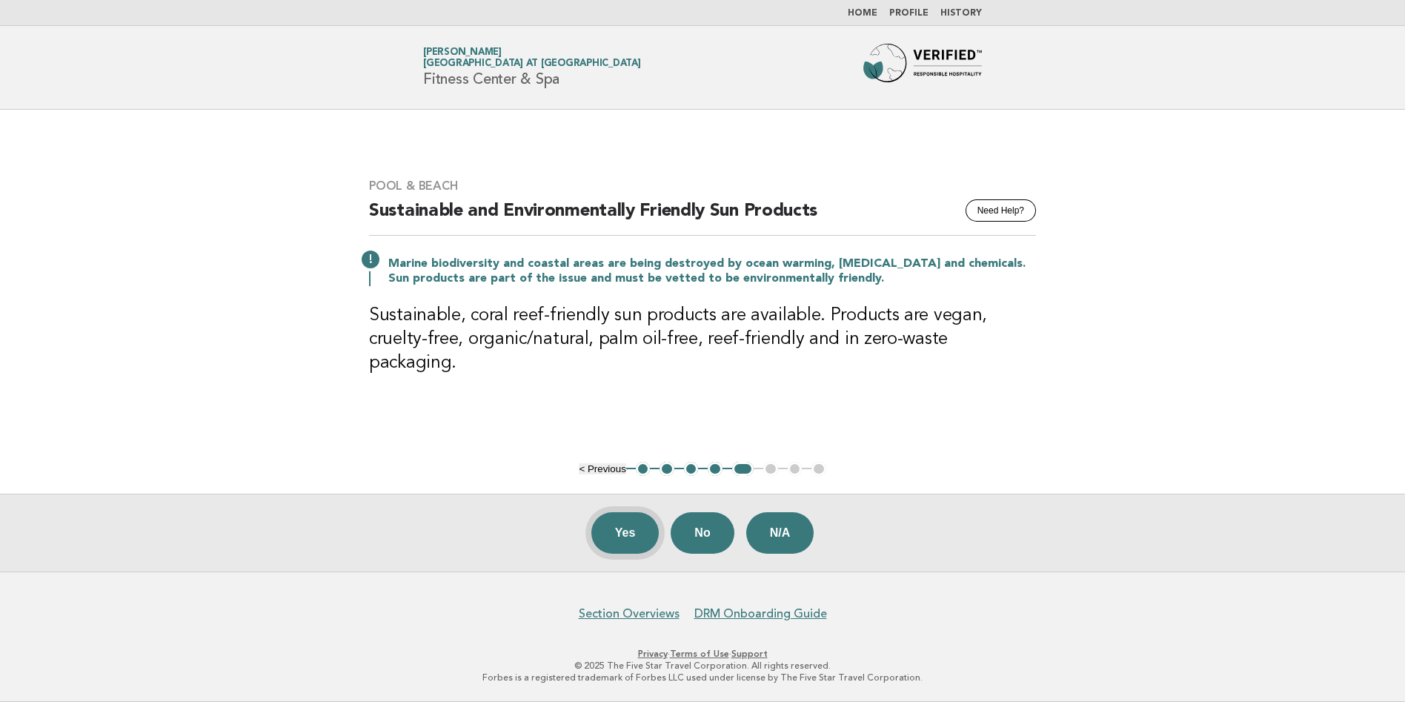
click at [619, 535] on button "Yes" at bounding box center [625, 532] width 68 height 41
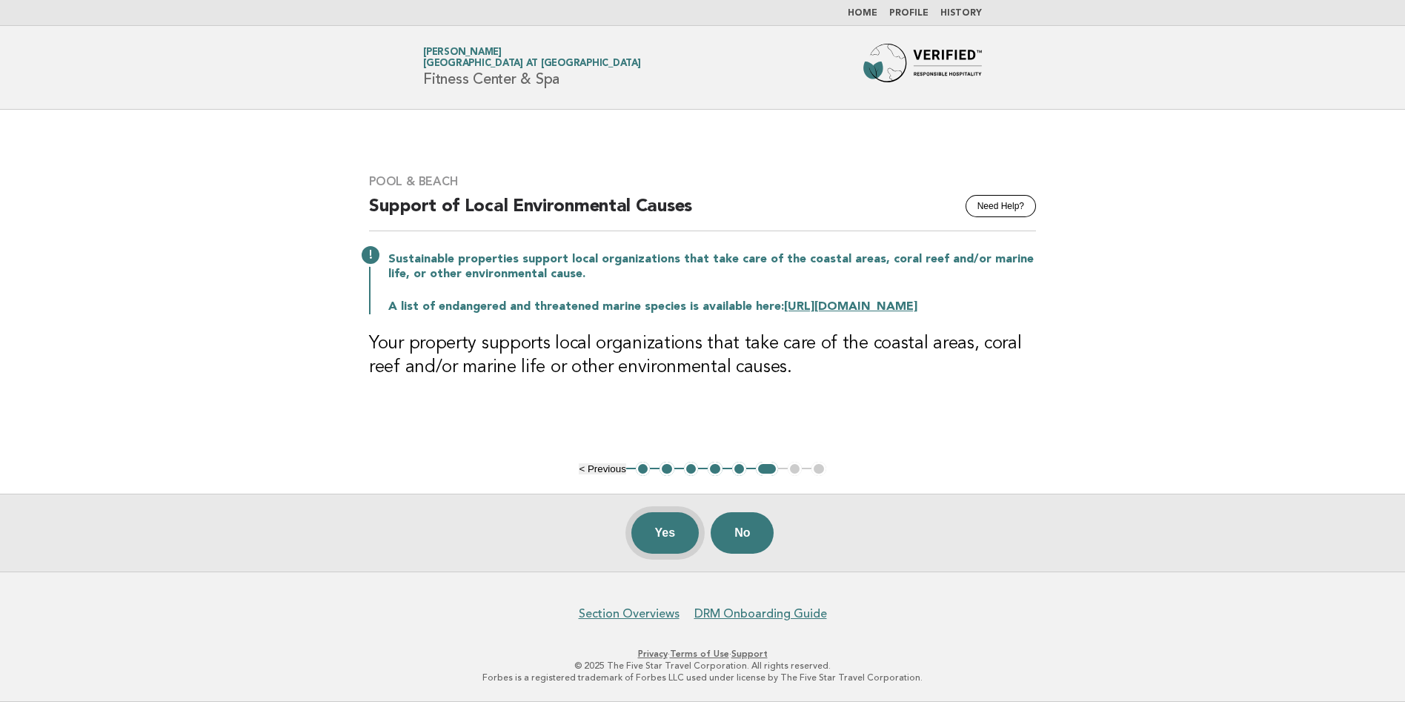
click at [662, 536] on button "Yes" at bounding box center [665, 532] width 68 height 41
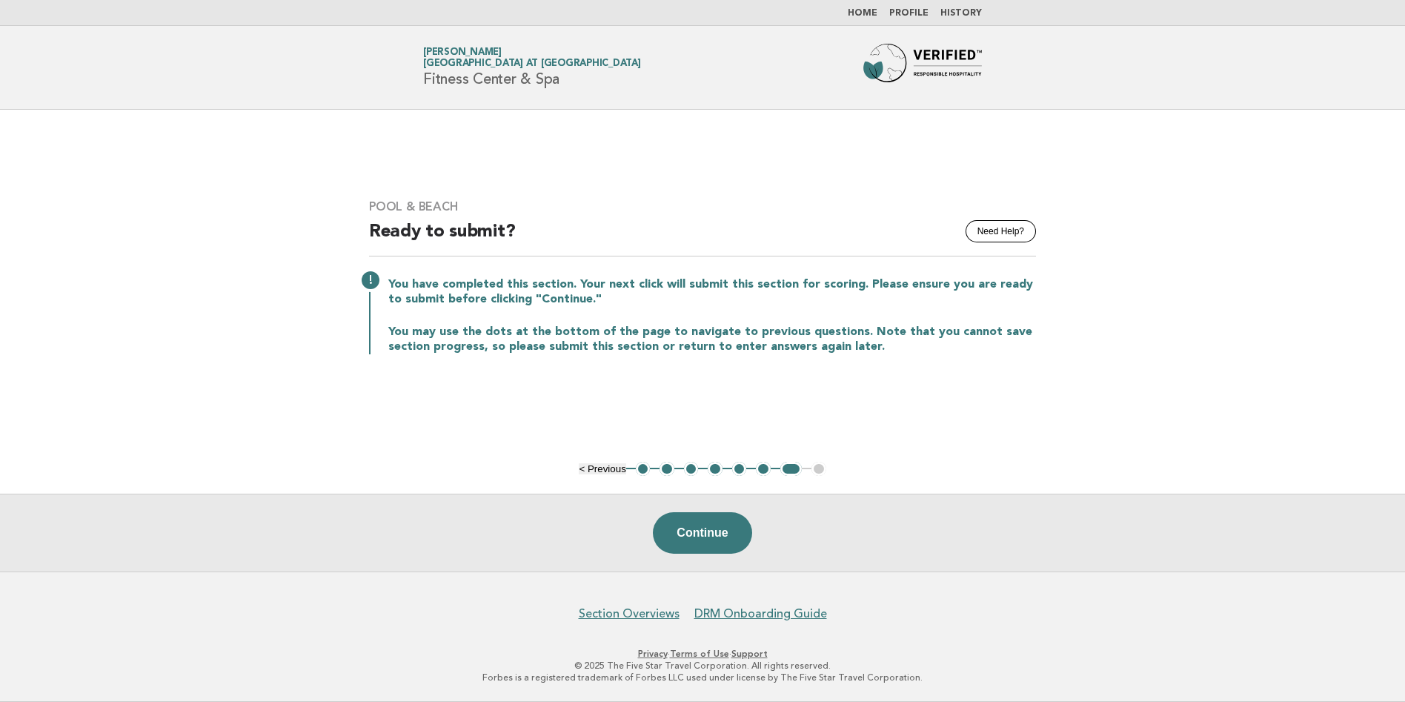
drag, startPoint x: 662, startPoint y: 536, endPoint x: 665, endPoint y: 569, distance: 32.7
click at [665, 569] on div "Continue" at bounding box center [702, 532] width 1405 height 78
click at [710, 548] on button "Continue" at bounding box center [702, 532] width 99 height 41
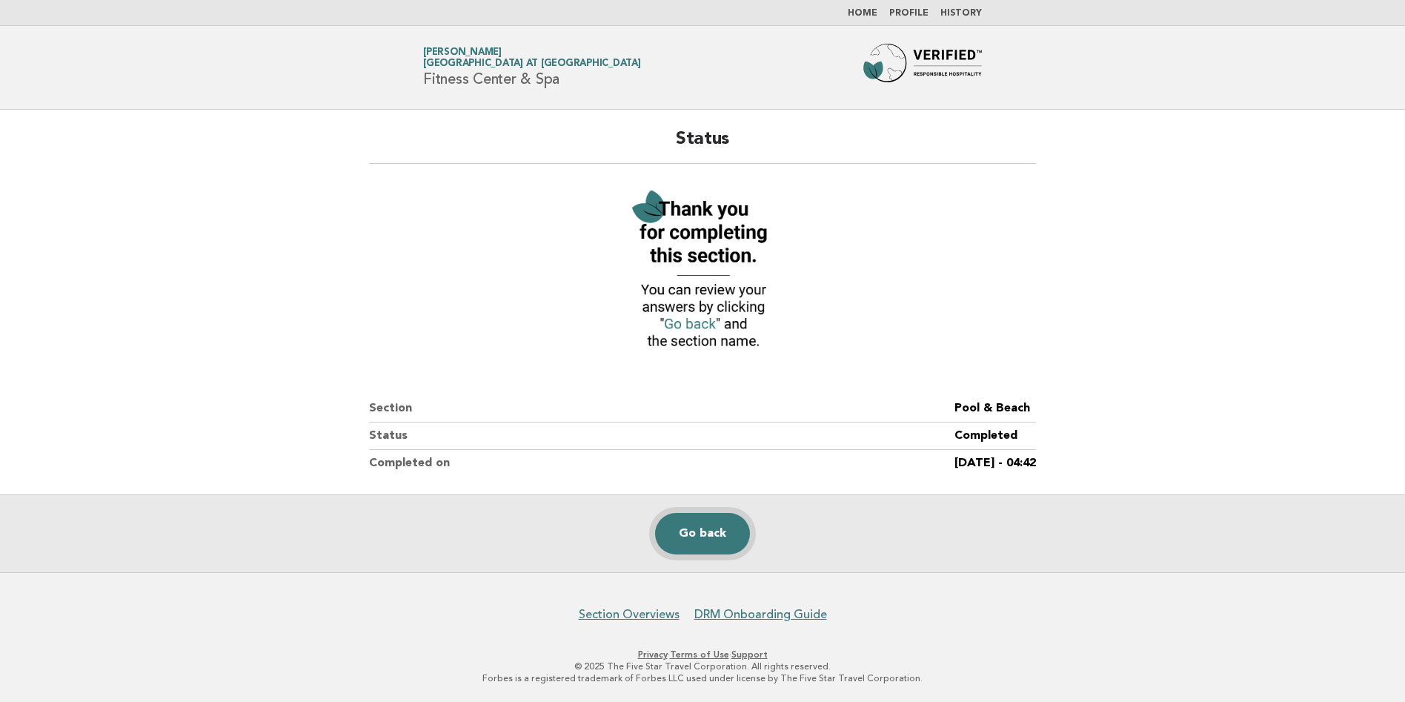
click at [712, 548] on link "Go back" at bounding box center [702, 533] width 95 height 41
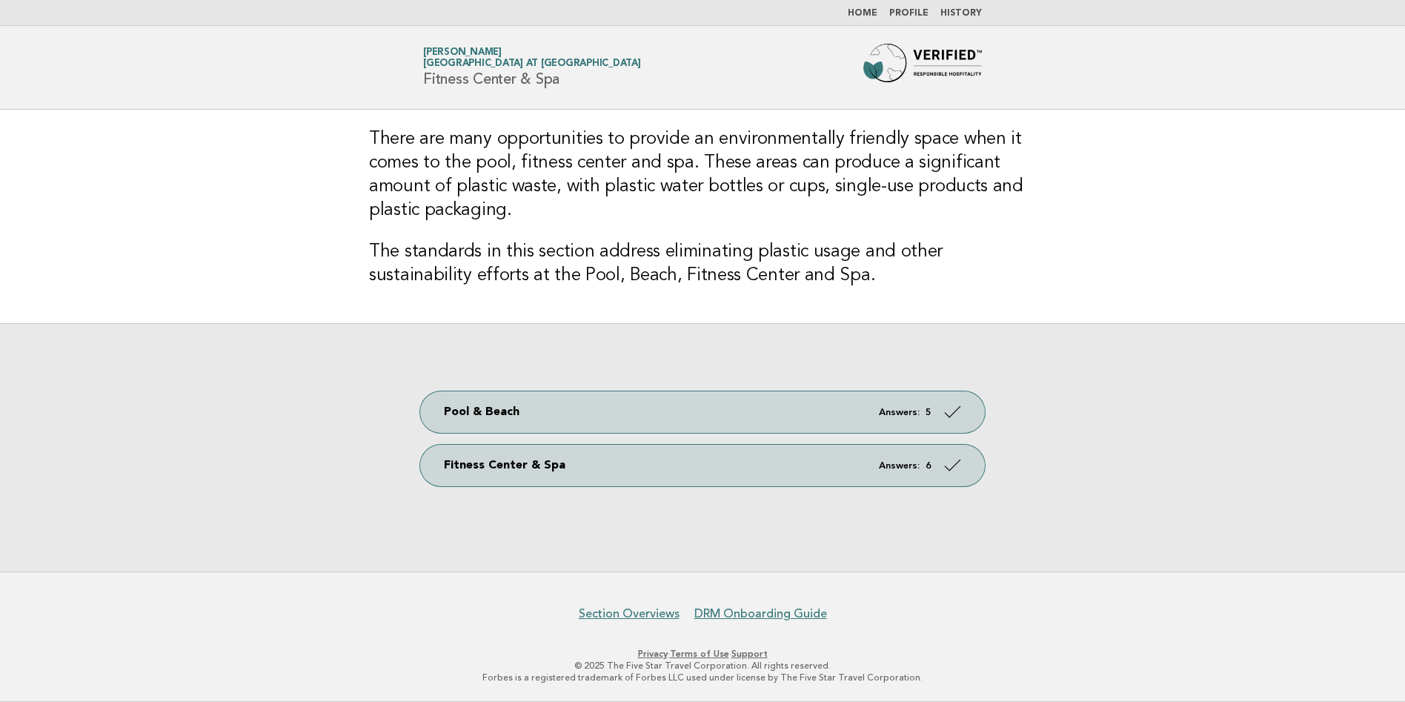
click at [870, 13] on link "Home" at bounding box center [862, 13] width 30 height 9
